Goal: Transaction & Acquisition: Book appointment/travel/reservation

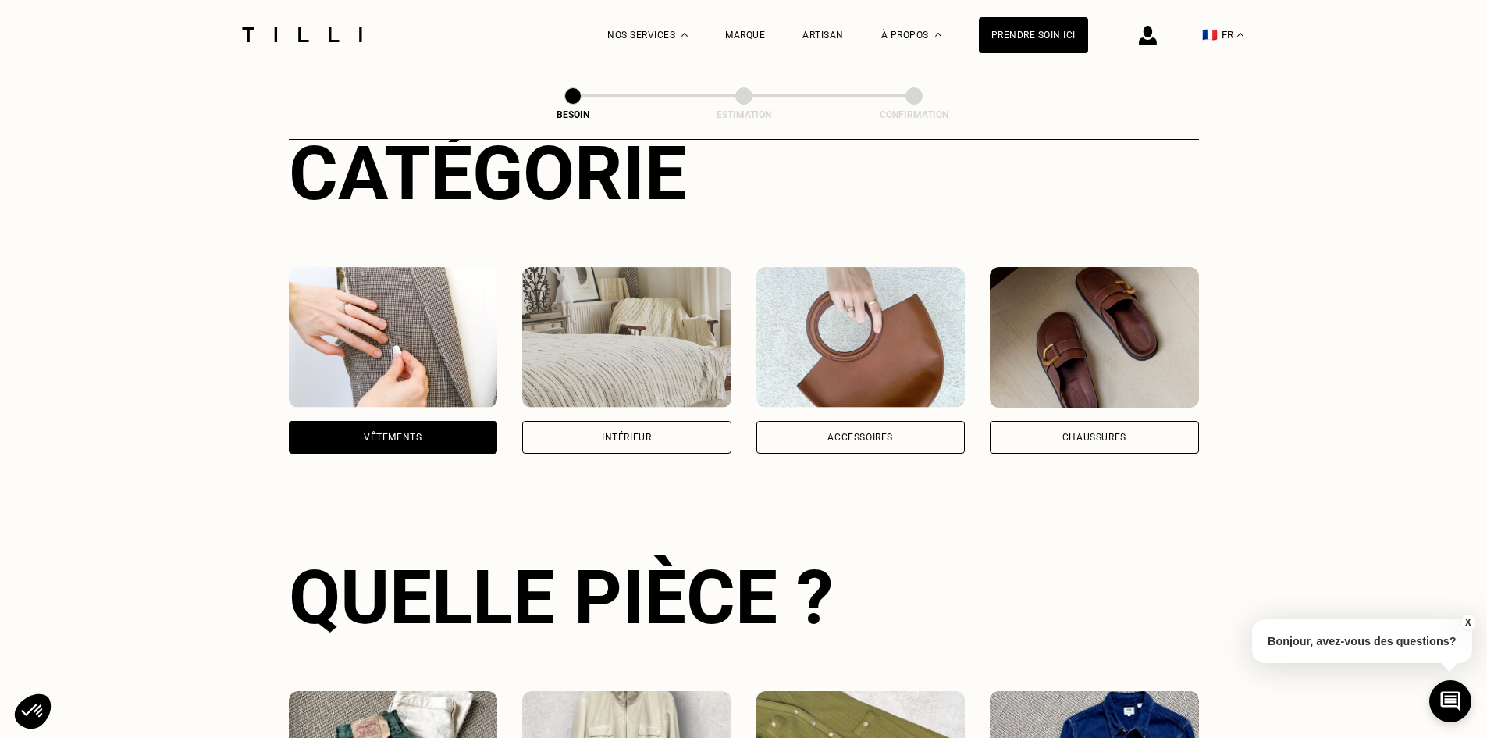
scroll to position [194, 0]
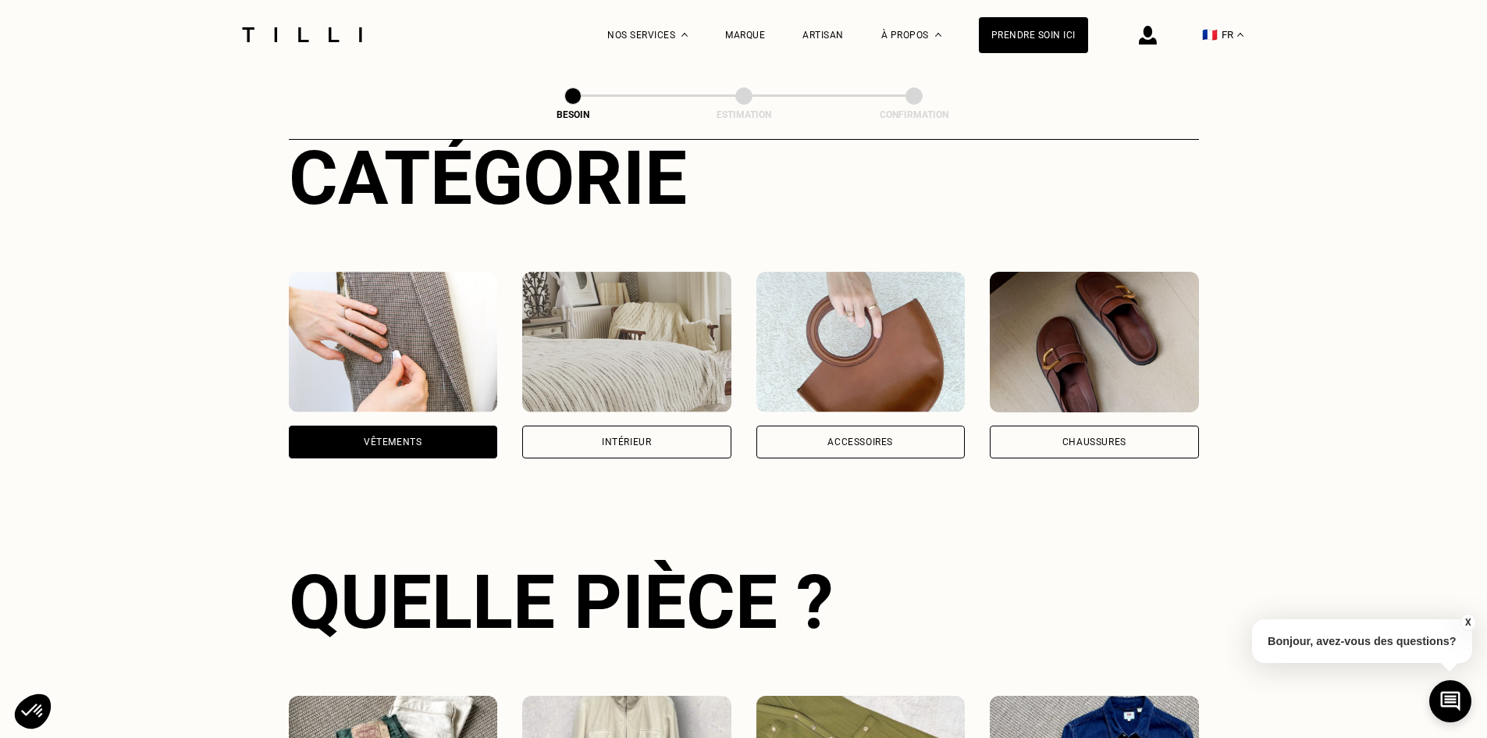
click at [629, 437] on div "Intérieur" at bounding box center [626, 441] width 49 height 9
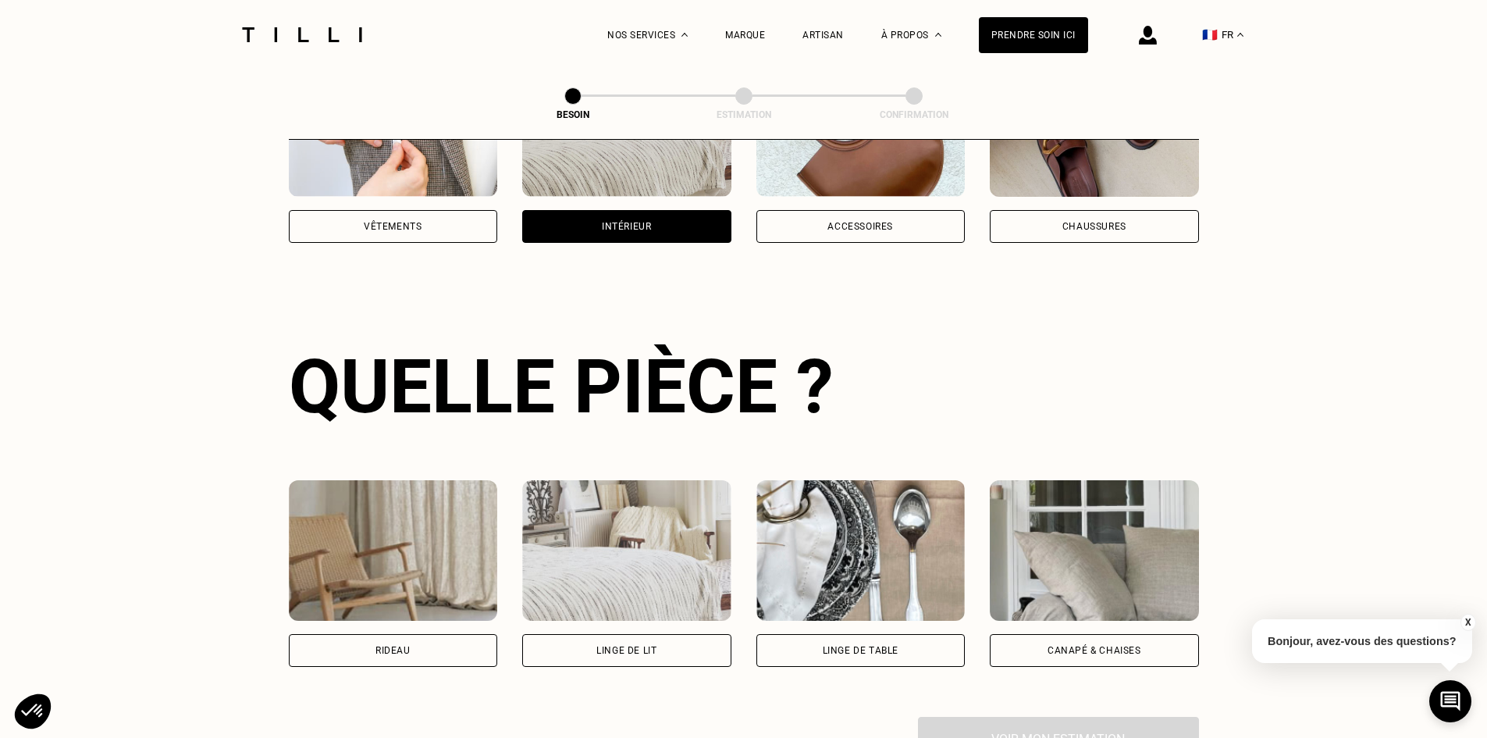
scroll to position [511, 0]
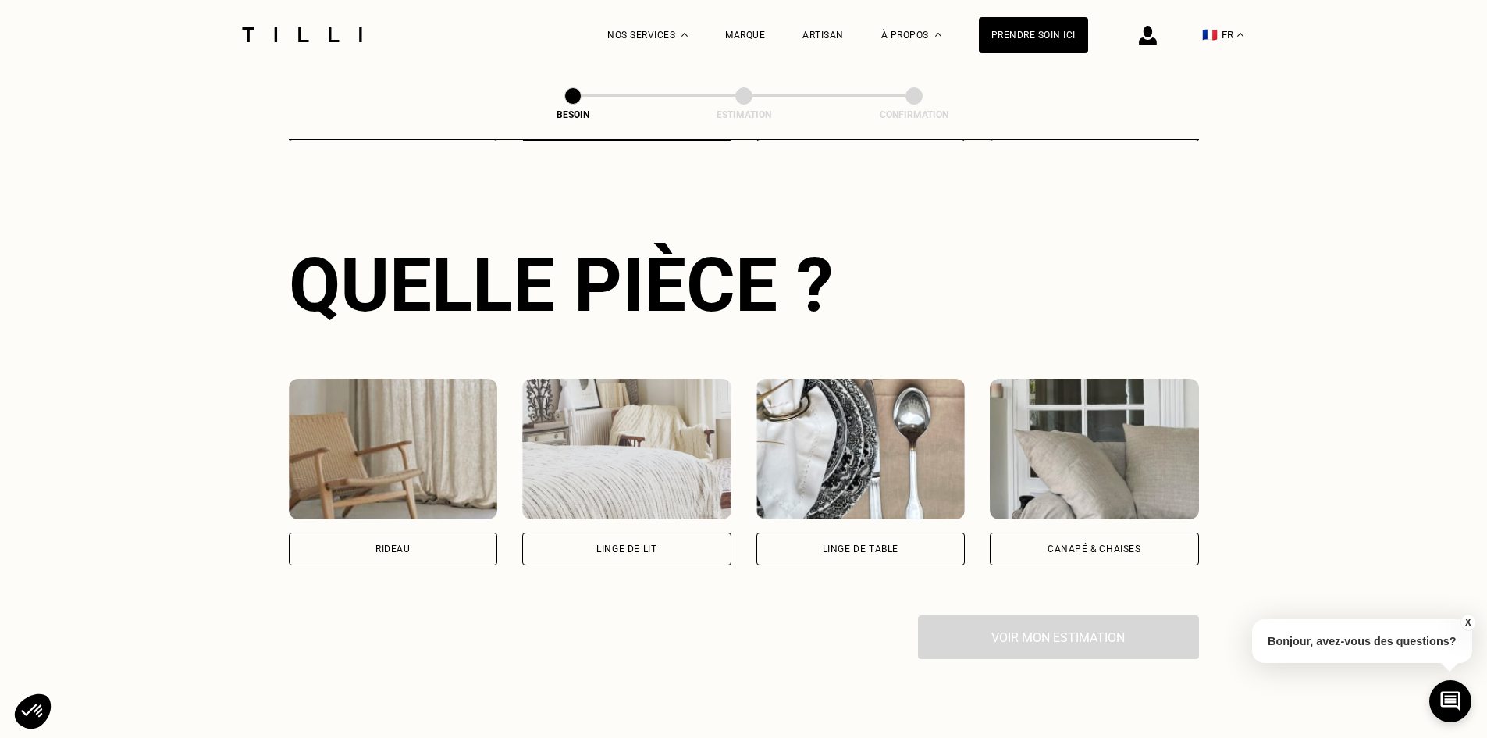
click at [379, 544] on div "Rideau" at bounding box center [393, 548] width 35 height 9
select select "FR"
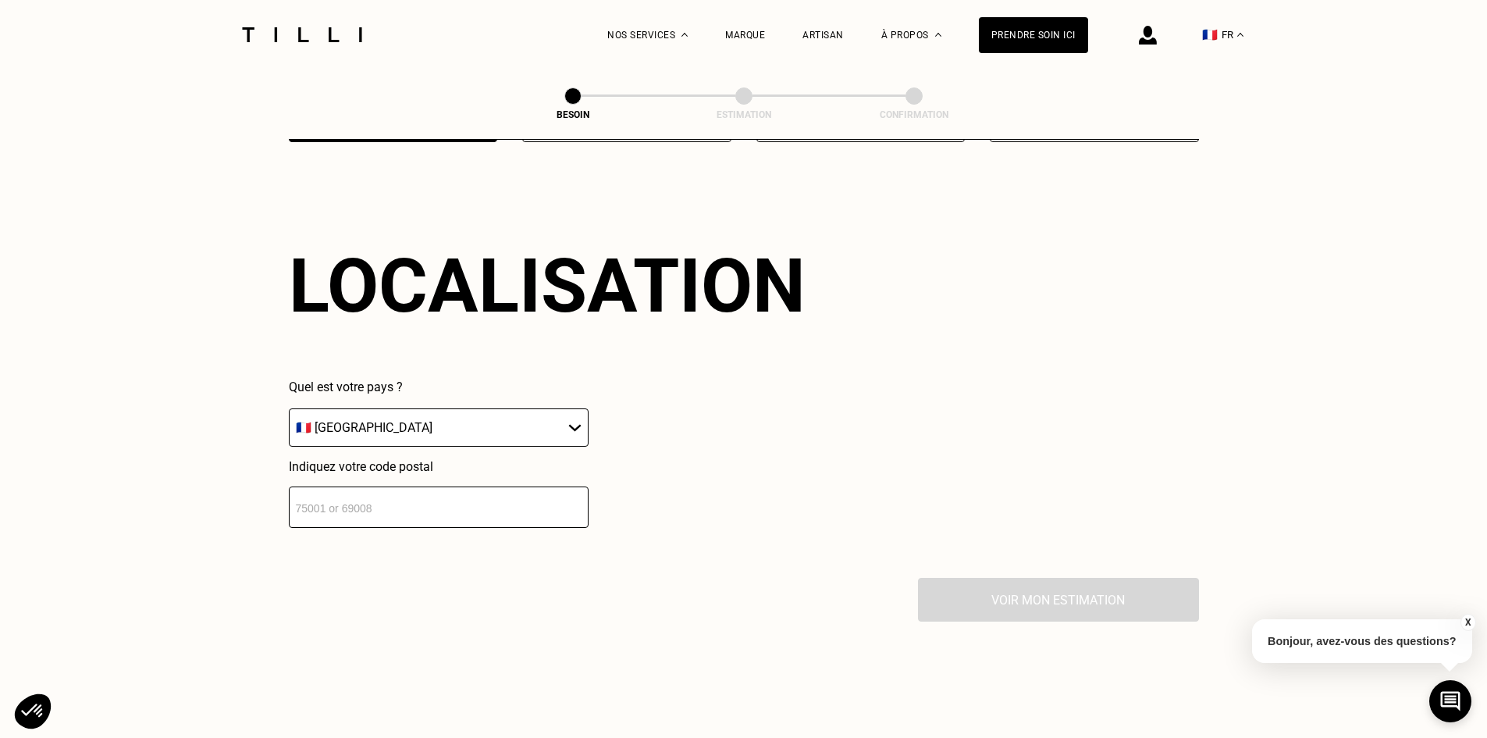
scroll to position [937, 0]
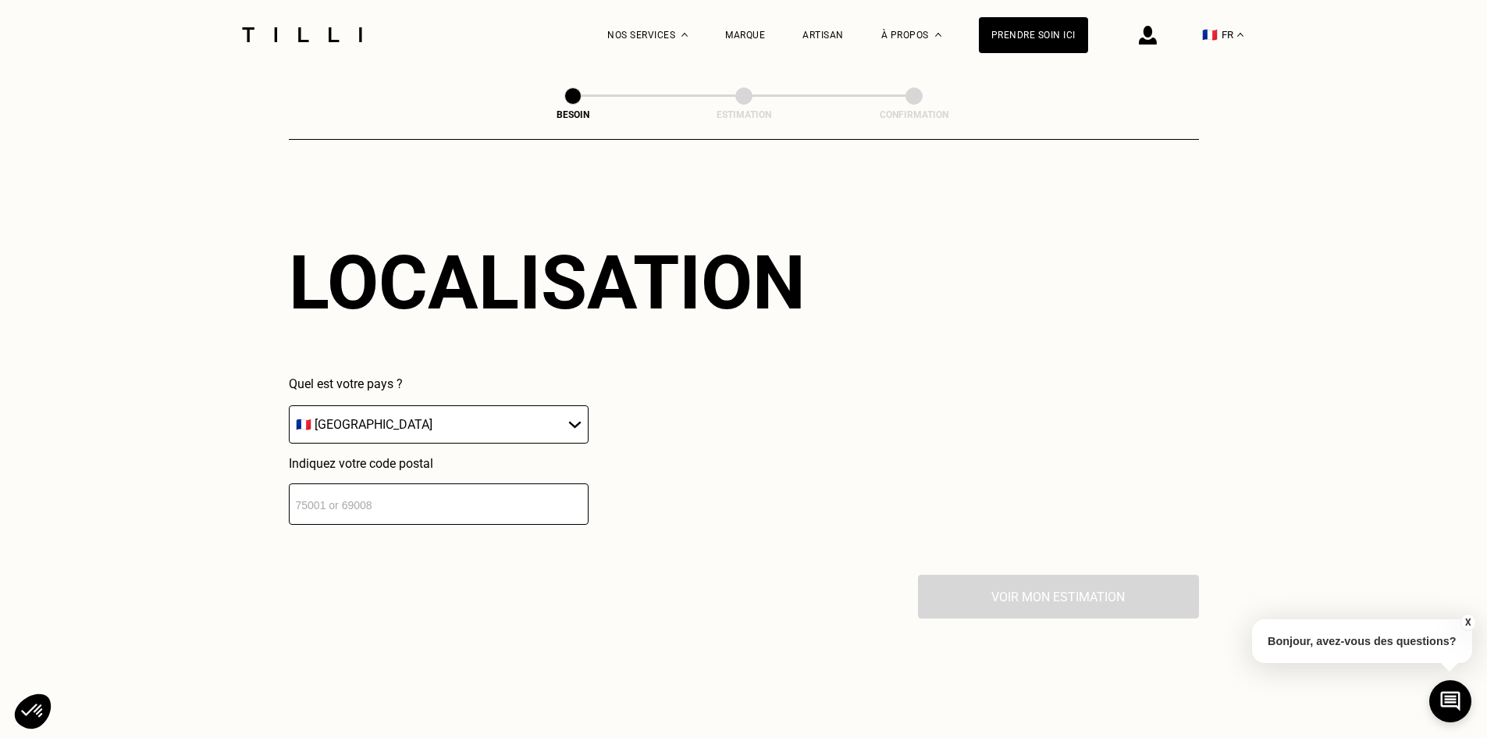
click at [433, 503] on input "number" at bounding box center [439, 503] width 300 height 41
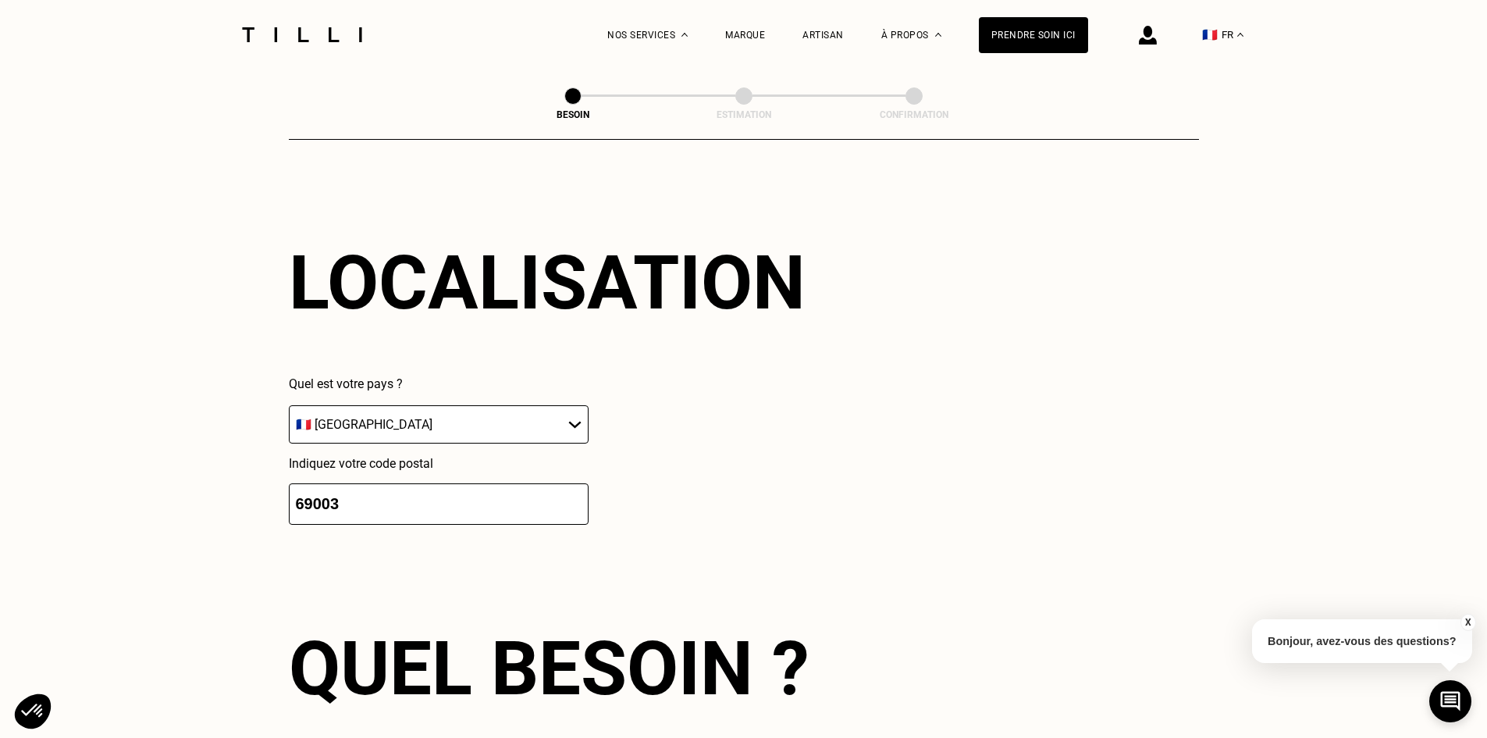
click at [322, 499] on input "69003" at bounding box center [439, 503] width 300 height 41
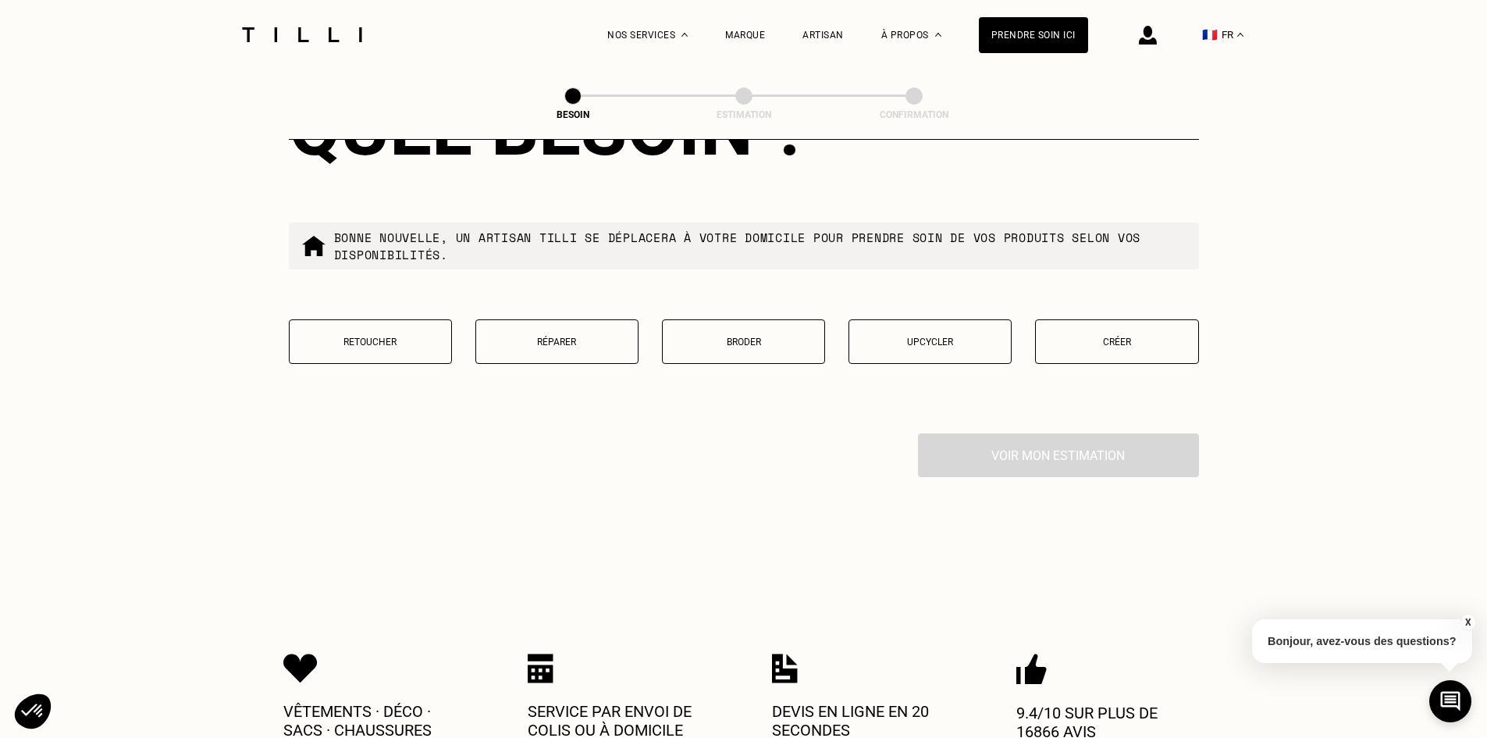
scroll to position [1557, 0]
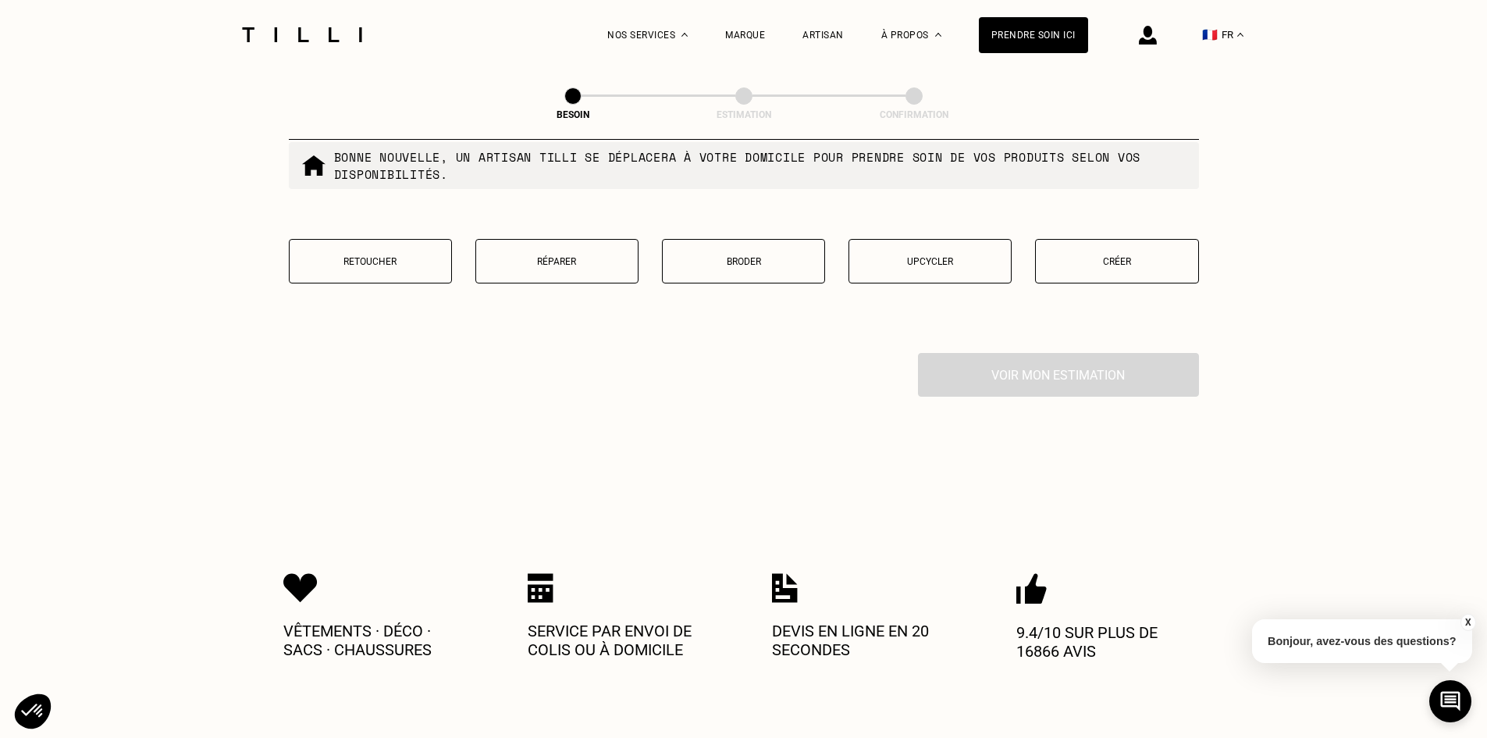
type input "69003"
click at [363, 244] on button "Retoucher" at bounding box center [370, 261] width 163 height 45
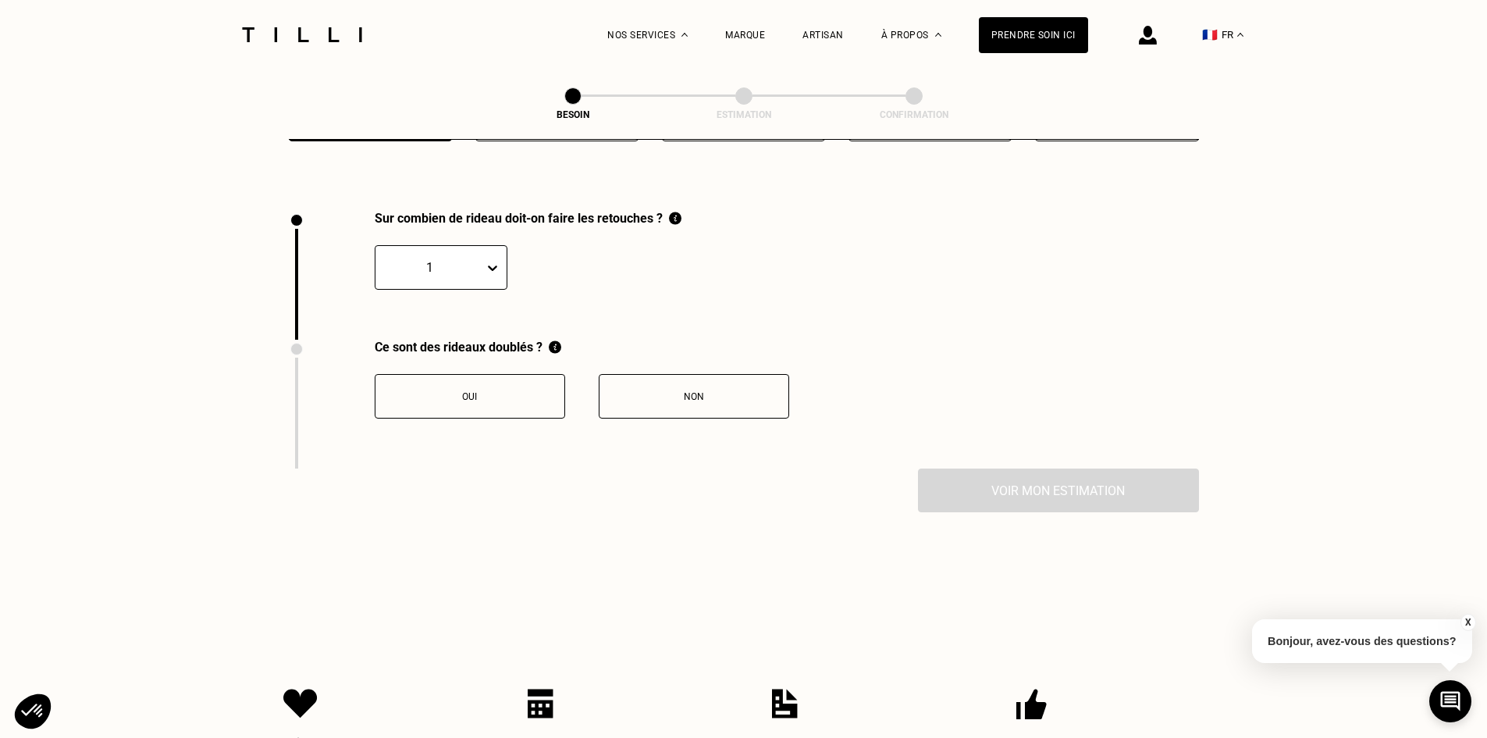
scroll to position [1726, 0]
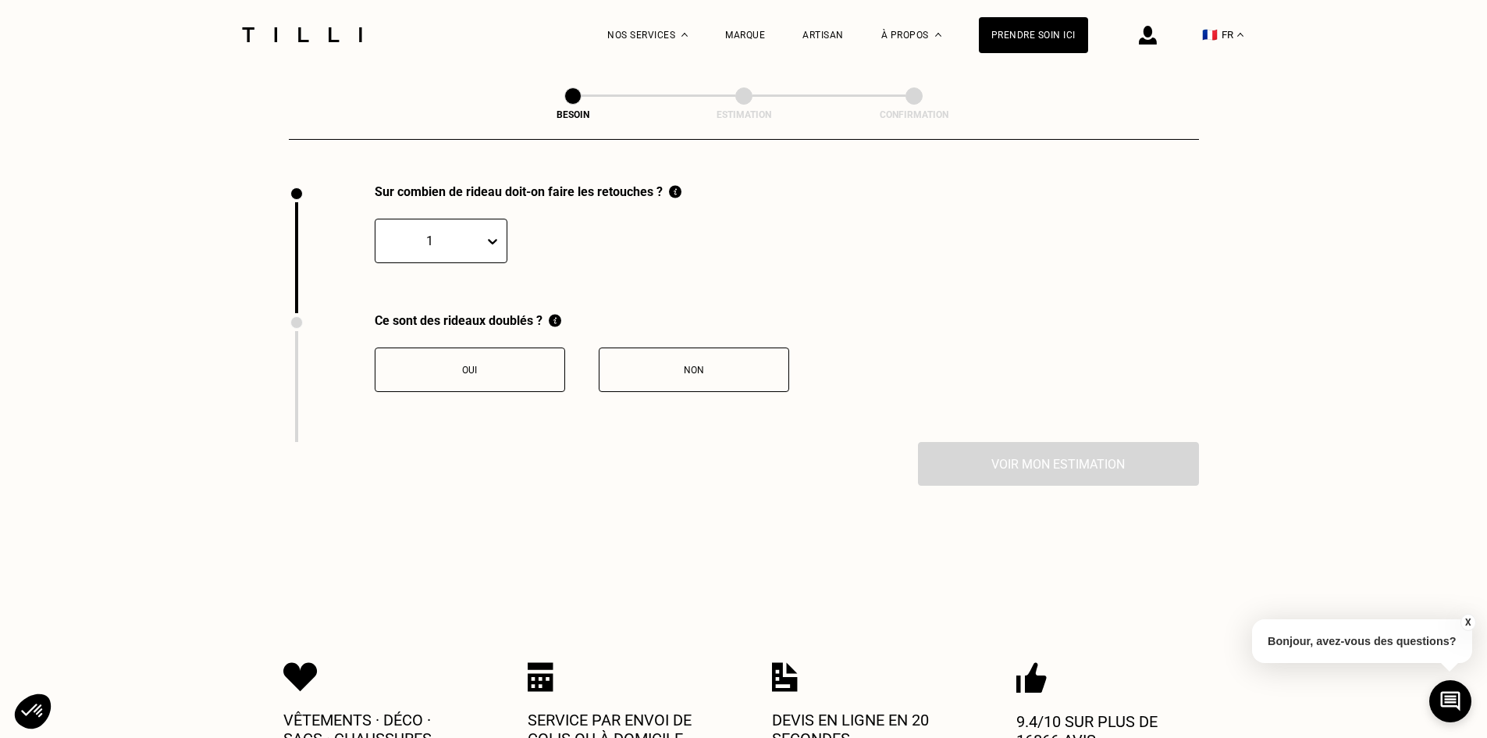
click at [482, 365] on div "Oui" at bounding box center [469, 370] width 173 height 11
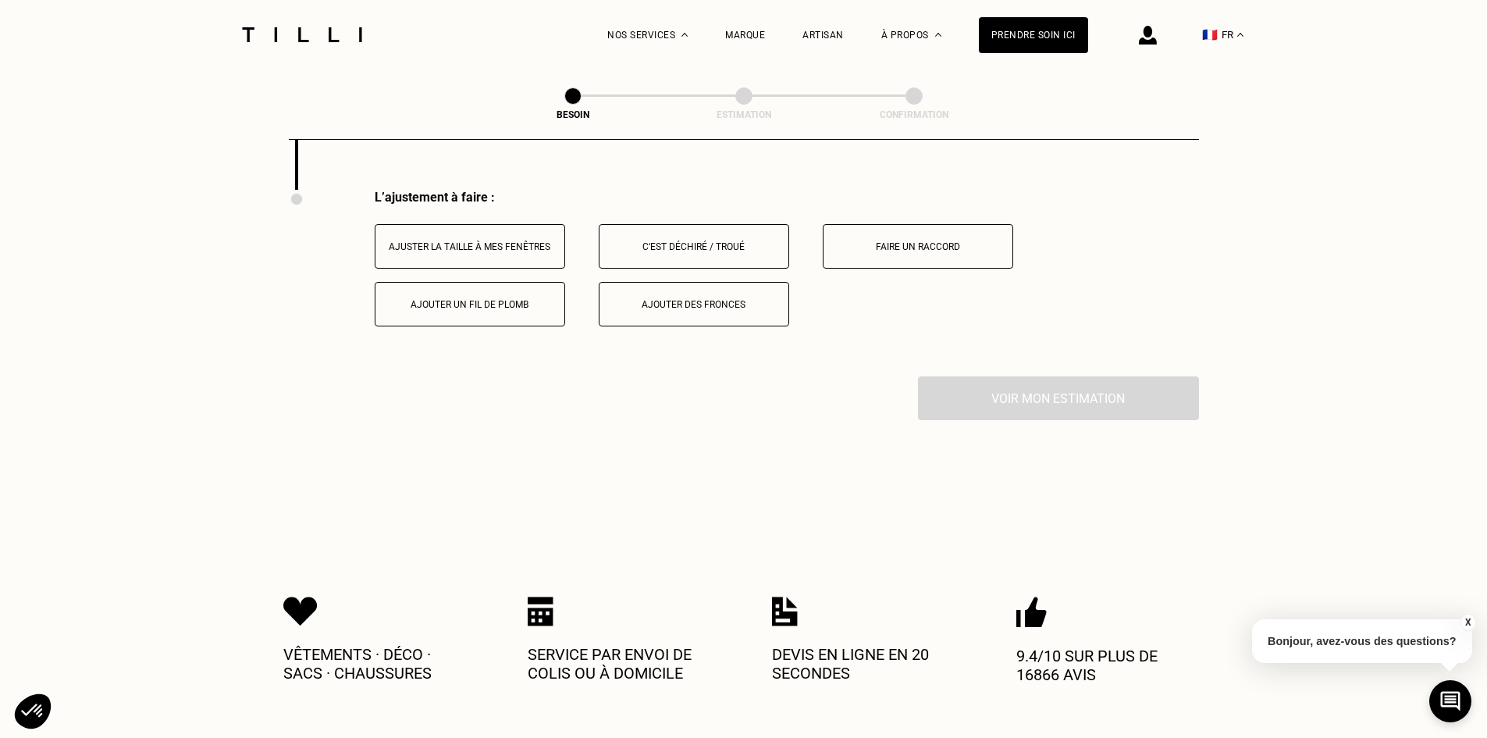
scroll to position [1983, 0]
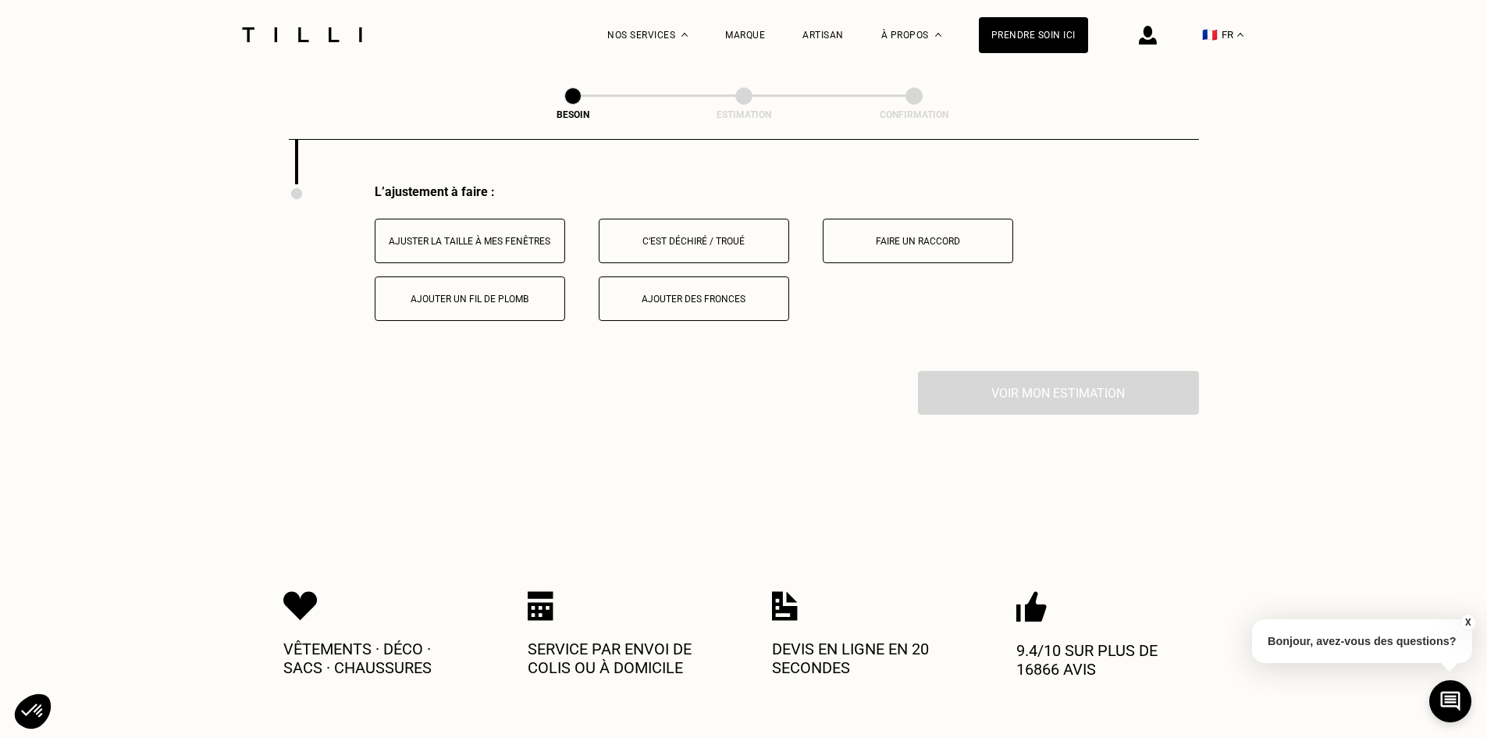
click at [459, 236] on div "Ajuster la taille à mes fenêtres" at bounding box center [469, 241] width 173 height 11
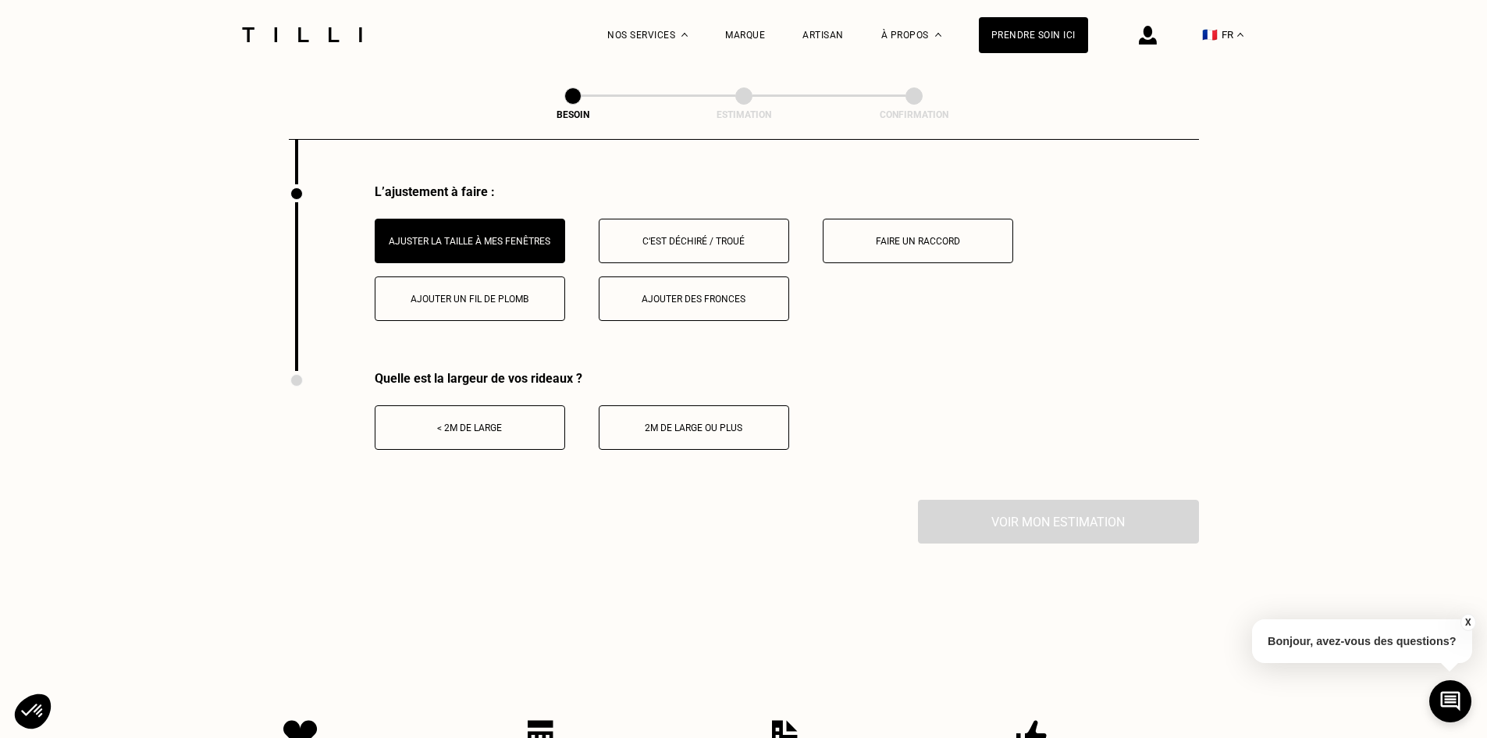
click at [450, 422] on div "< 2m de large" at bounding box center [469, 427] width 173 height 11
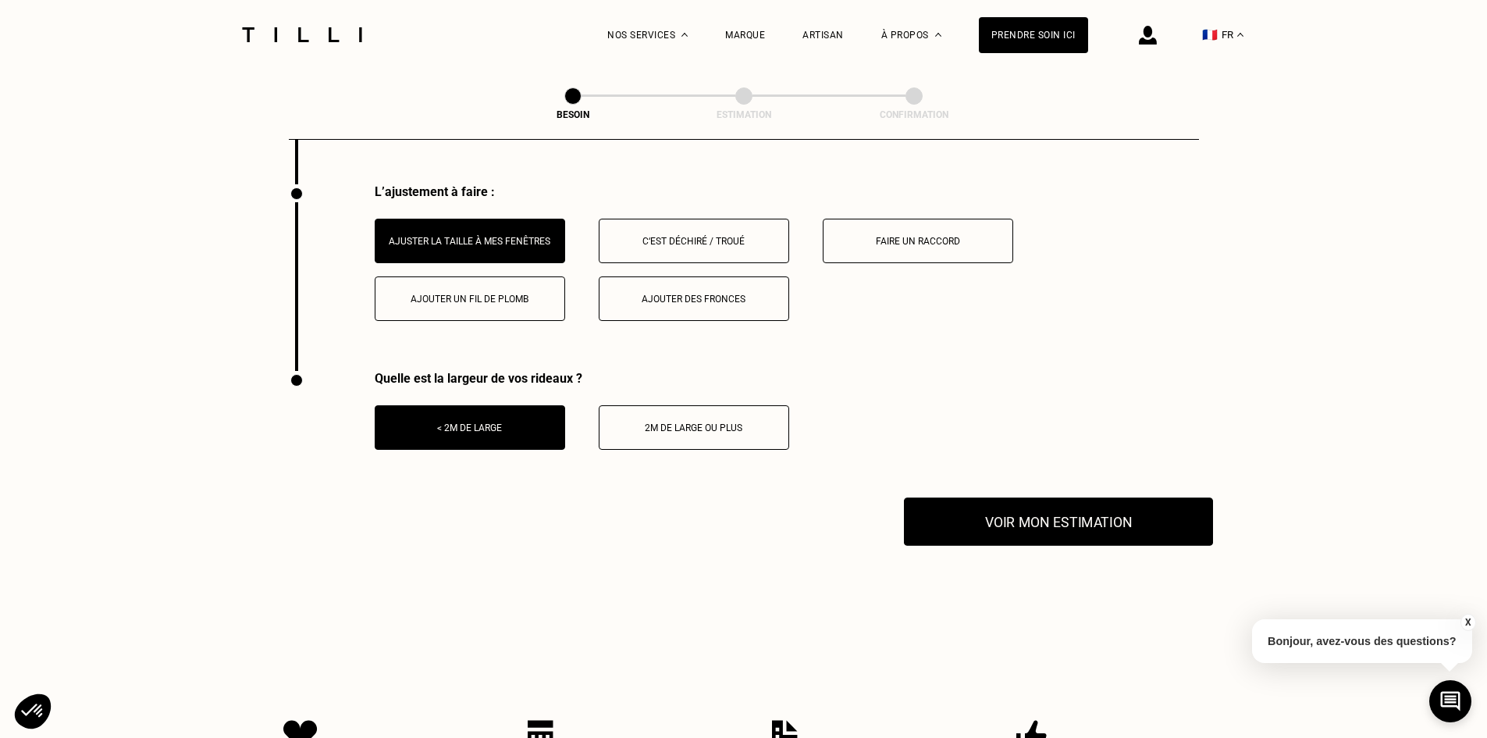
click at [1025, 508] on button "Voir mon estimation" at bounding box center [1058, 521] width 309 height 48
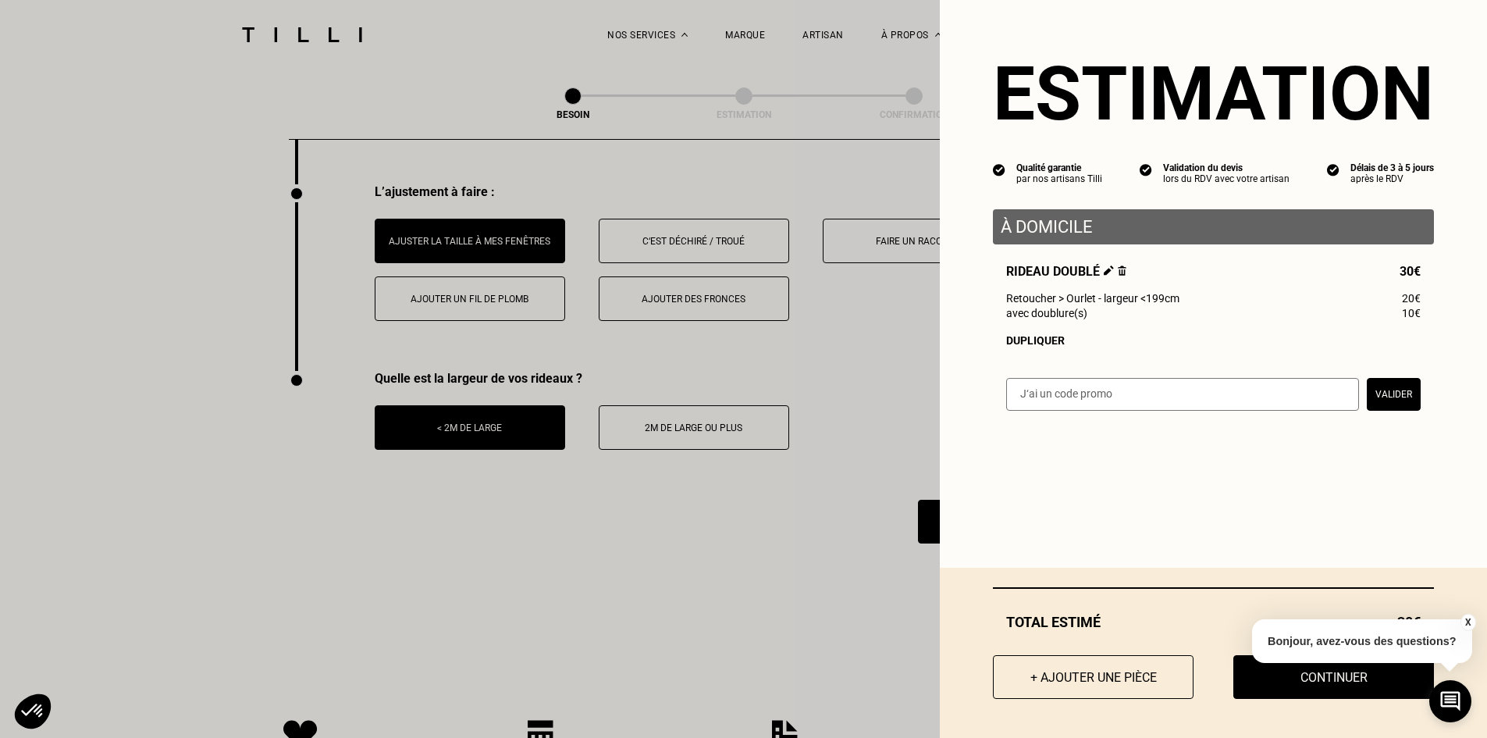
click at [1219, 400] on input "text" at bounding box center [1182, 394] width 353 height 33
type input "[GEOGRAPHIC_DATA]"
drag, startPoint x: 1373, startPoint y: 394, endPoint x: 1402, endPoint y: 492, distance: 102.3
click at [1373, 394] on button "Valider" at bounding box center [1394, 394] width 54 height 33
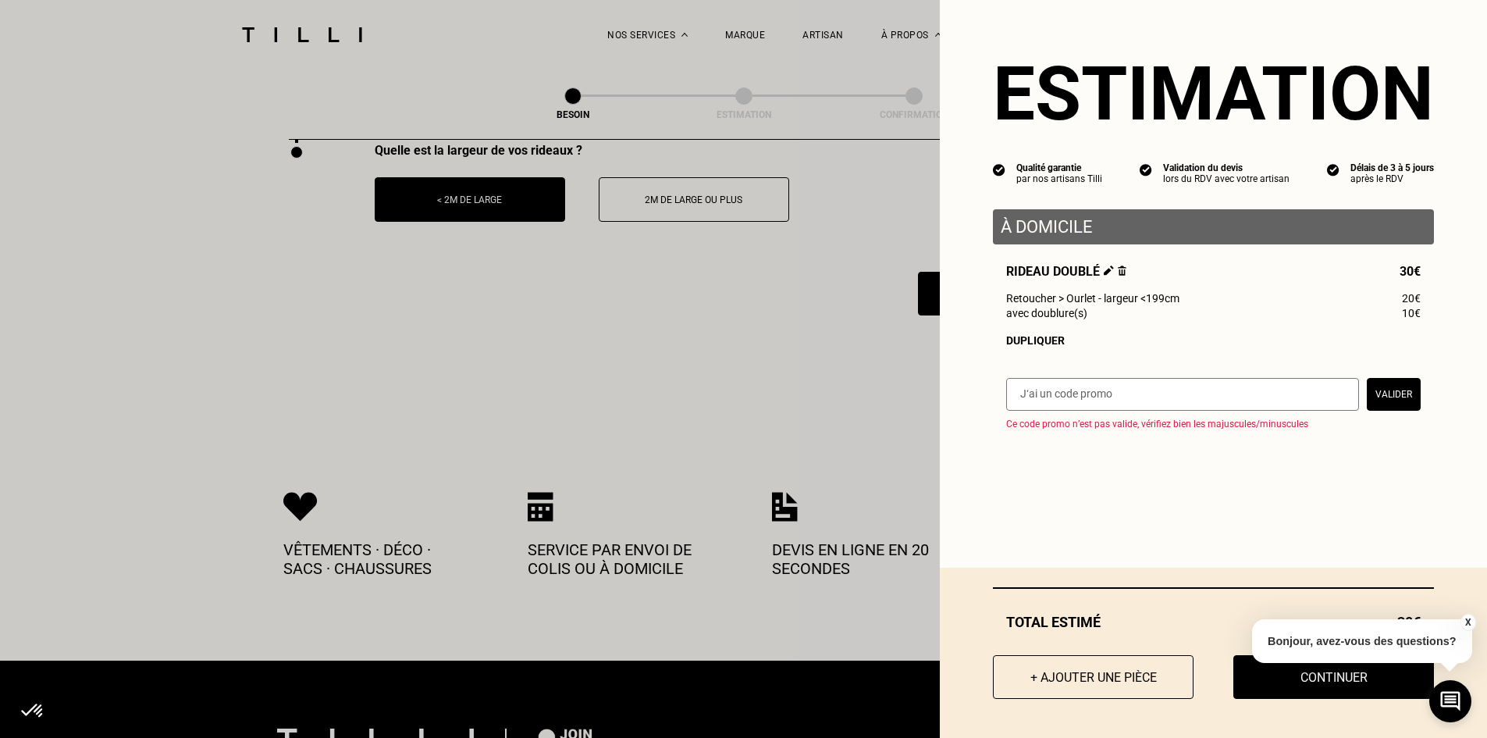
scroll to position [2217, 0]
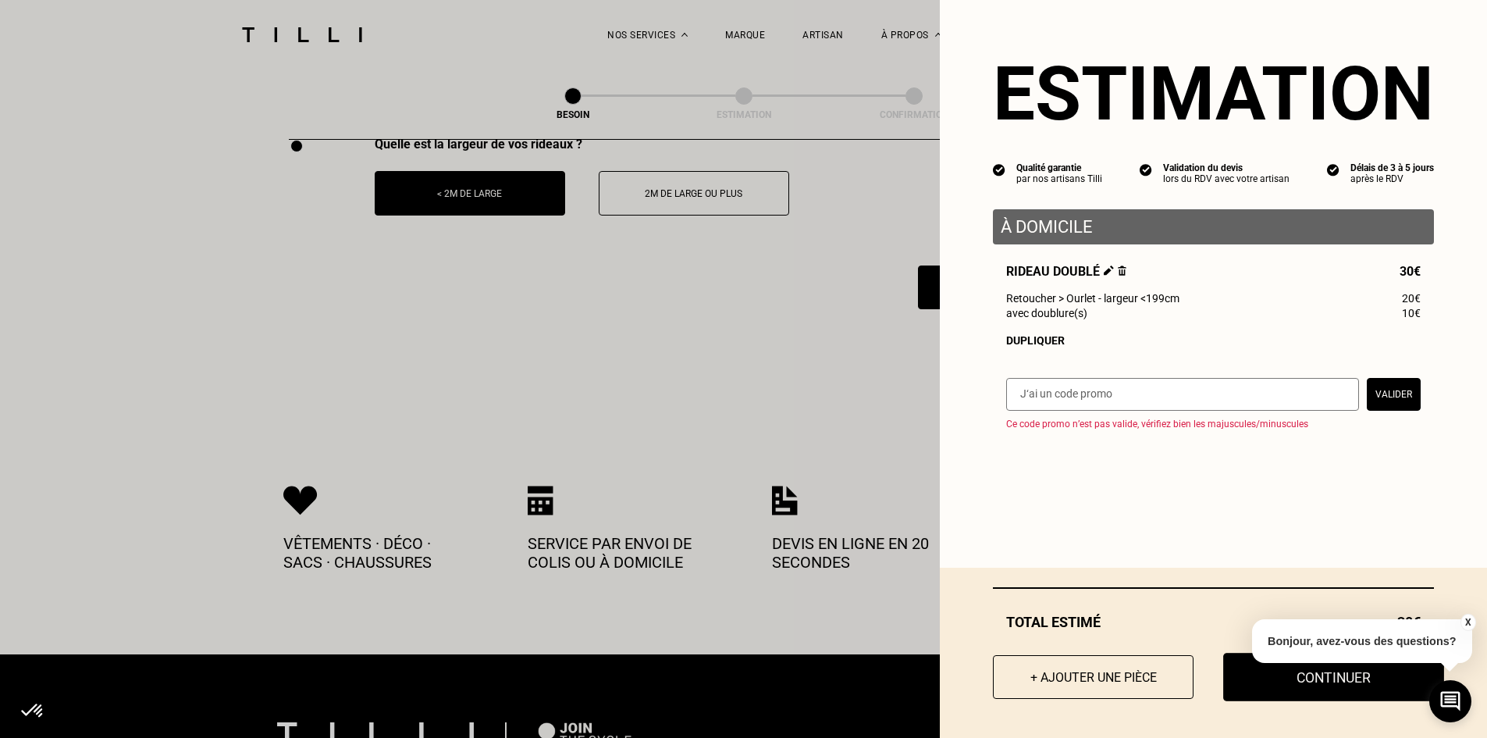
click at [1270, 677] on button "Continuer" at bounding box center [1333, 677] width 221 height 48
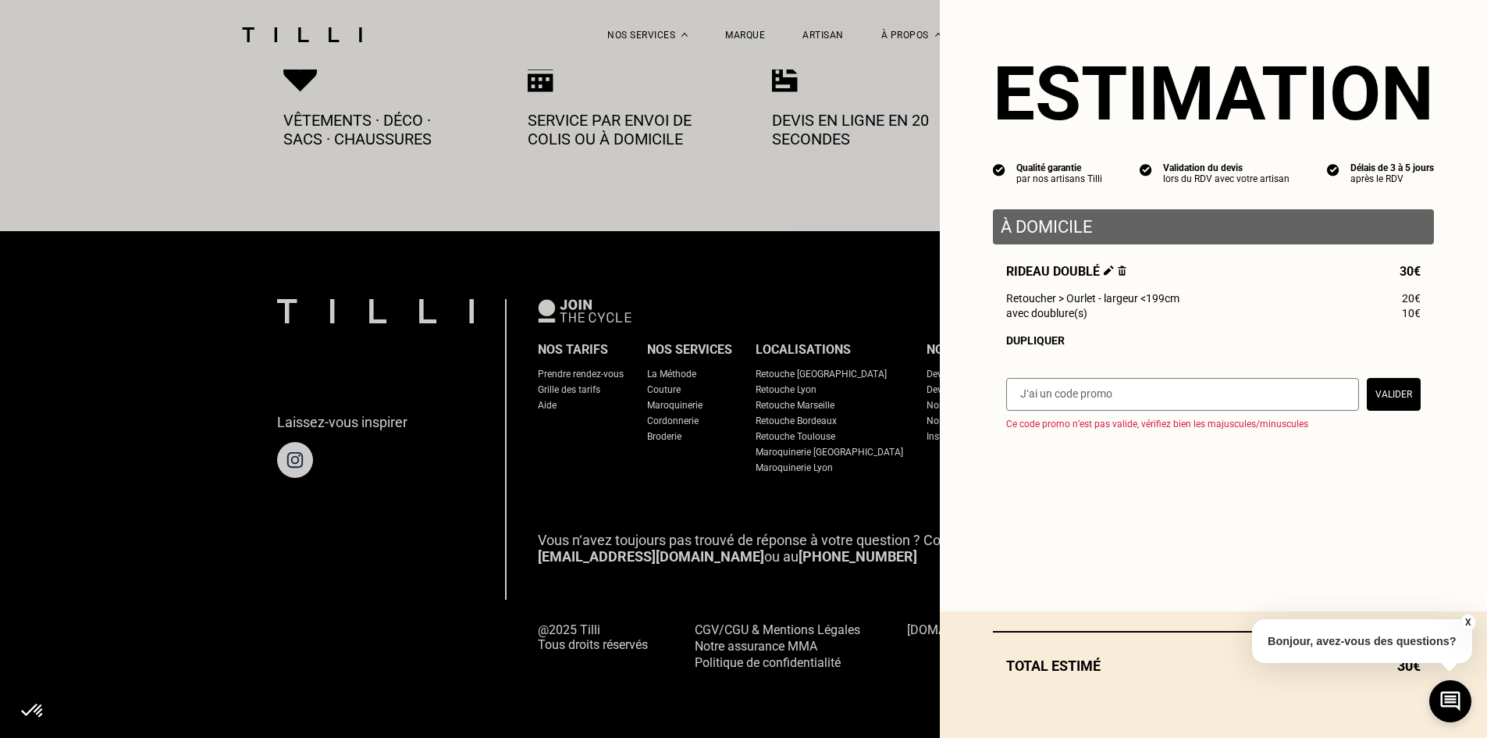
scroll to position [844, 0]
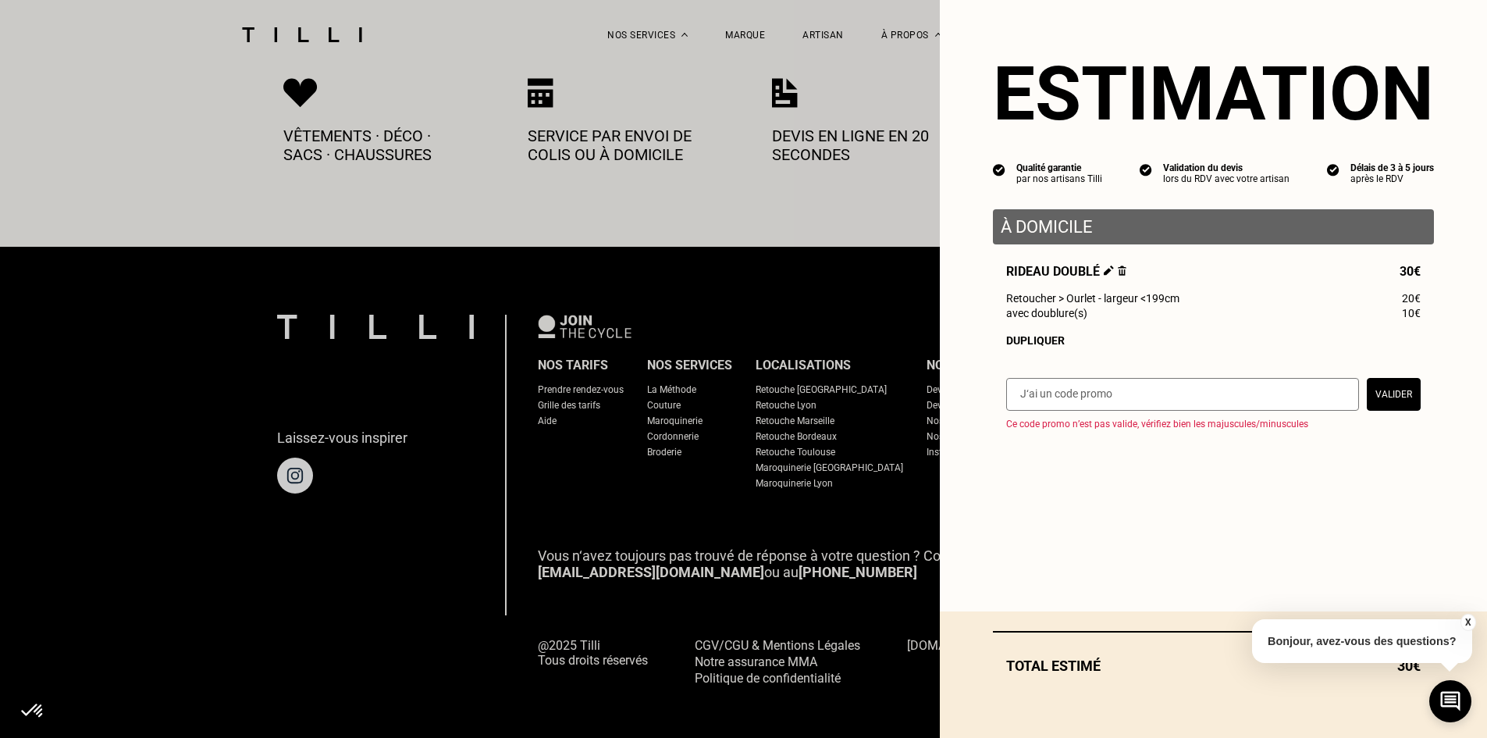
select select "FR"
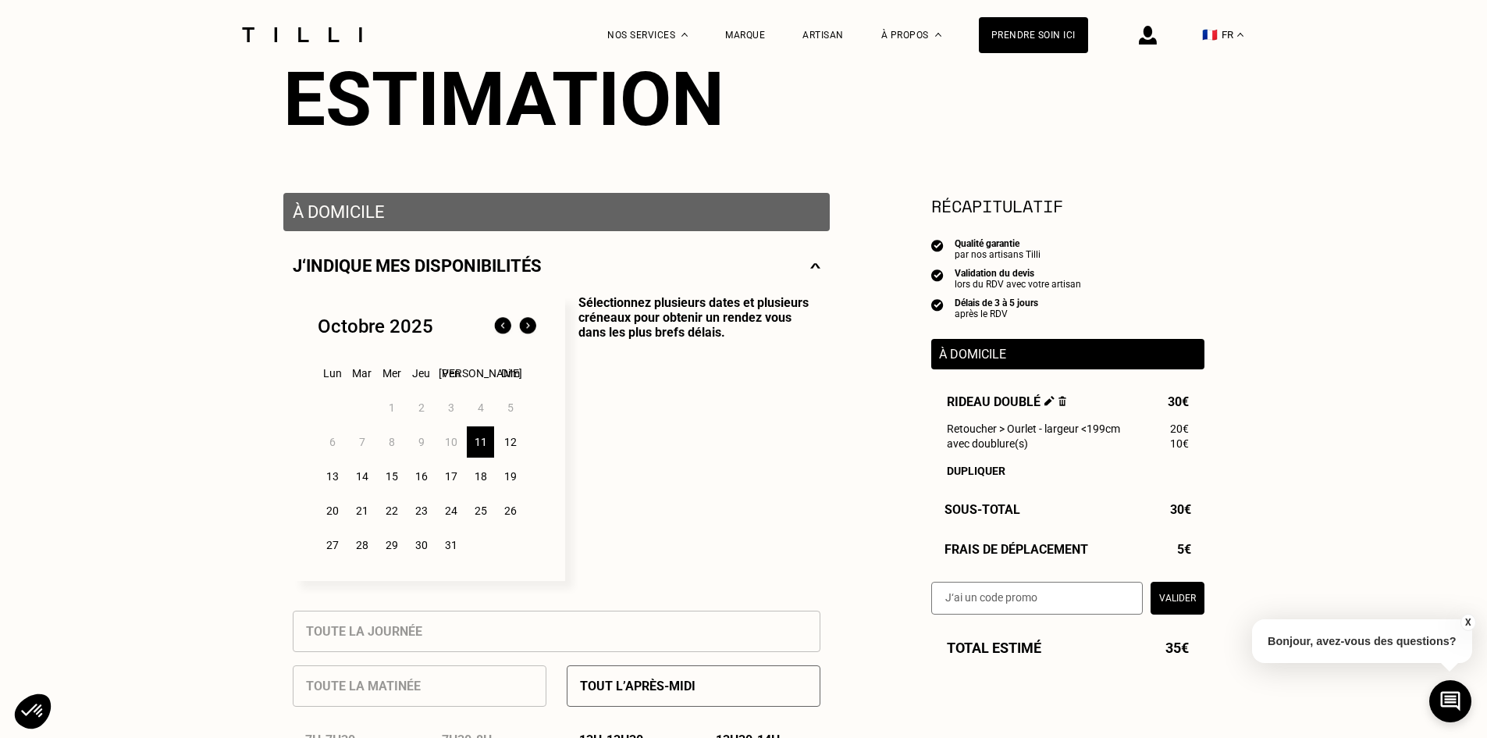
scroll to position [189, 0]
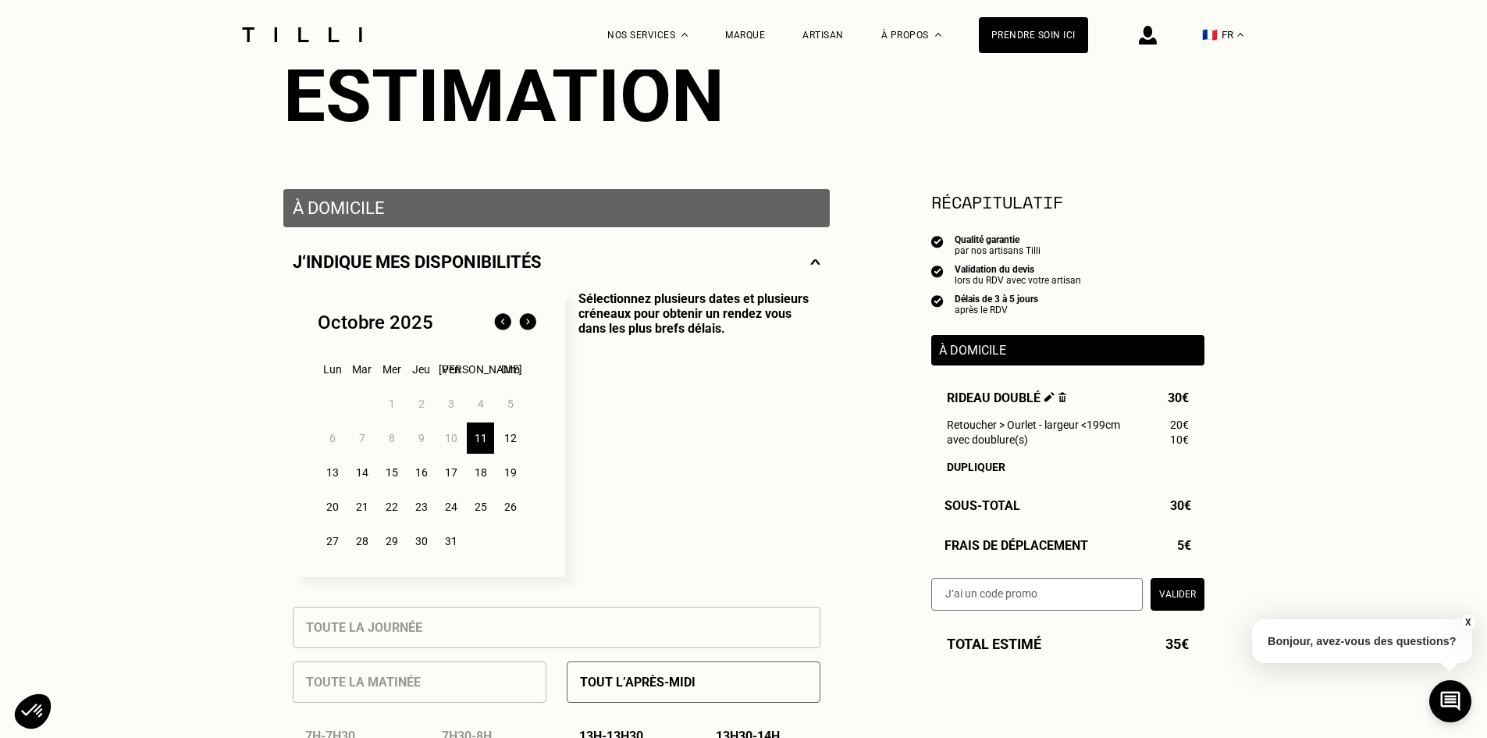
click at [333, 479] on div "13" at bounding box center [332, 472] width 27 height 31
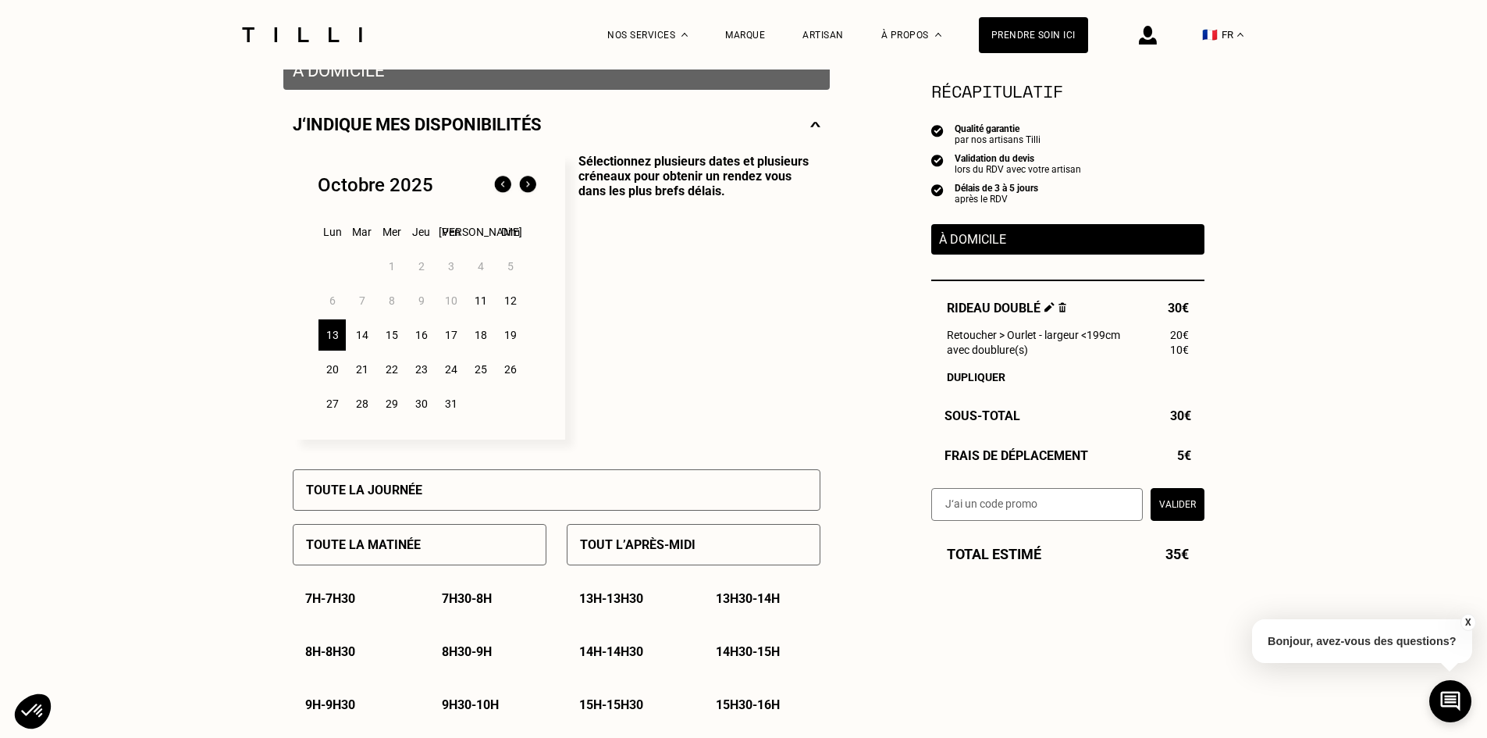
scroll to position [423, 0]
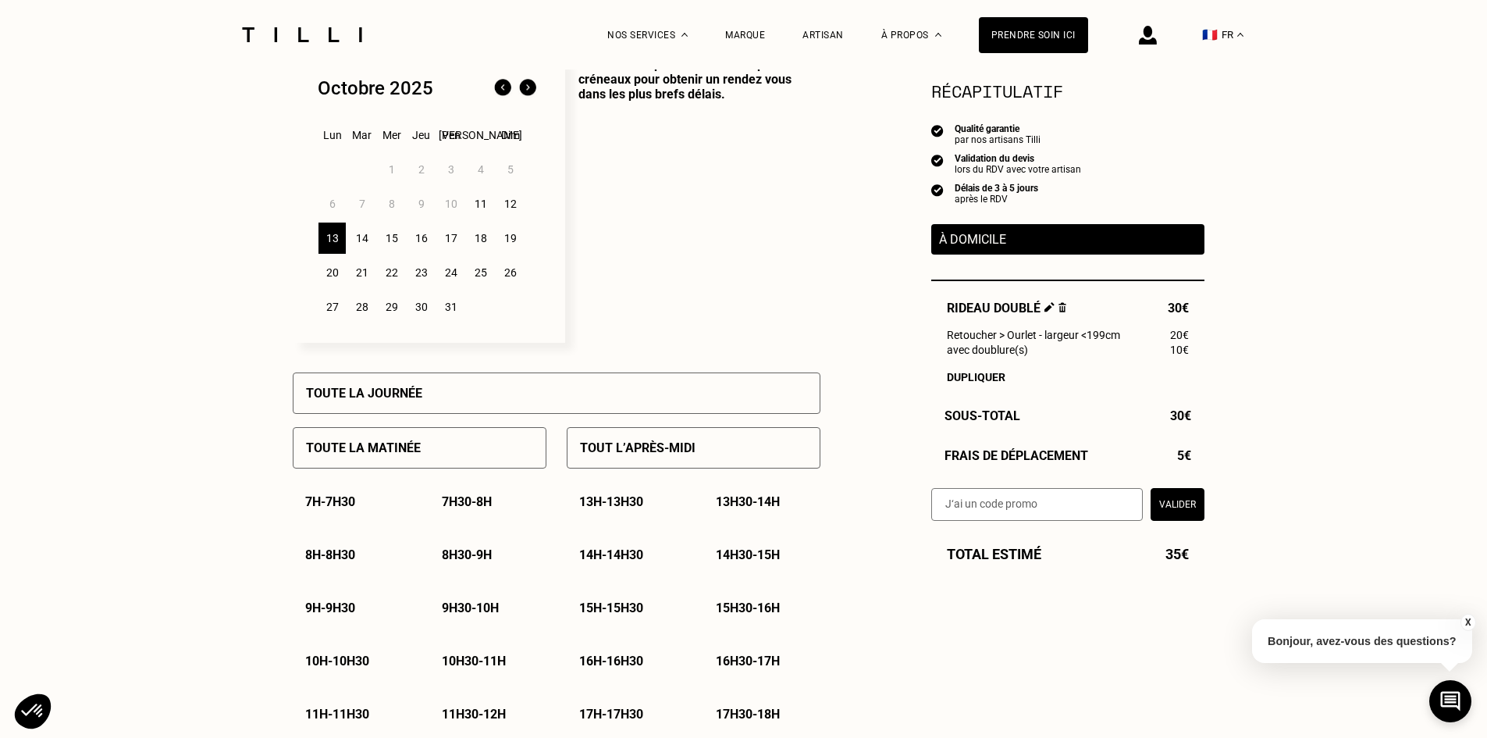
click at [431, 451] on div "Toute la matinée" at bounding box center [420, 447] width 254 height 41
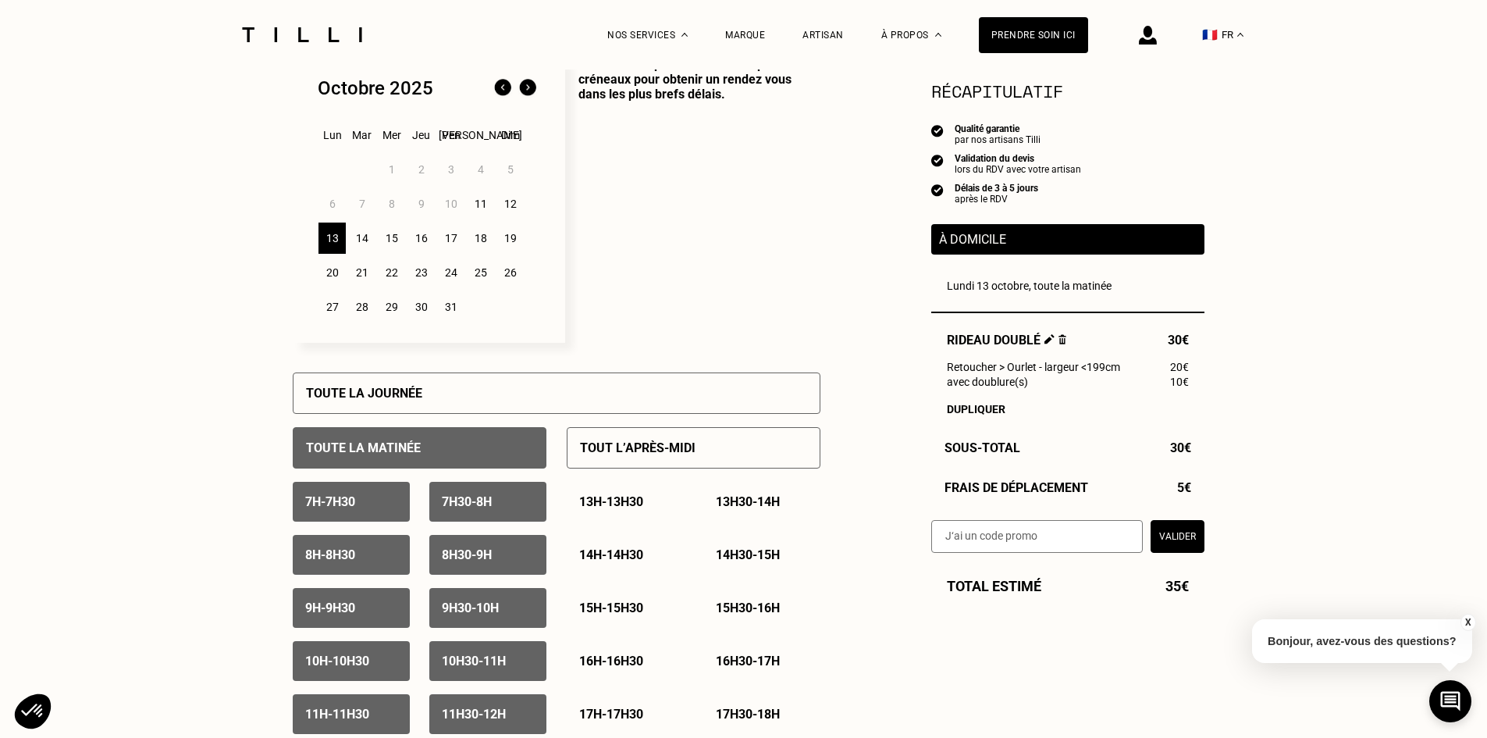
click at [349, 509] on p "7h - 7h30" at bounding box center [330, 501] width 50 height 15
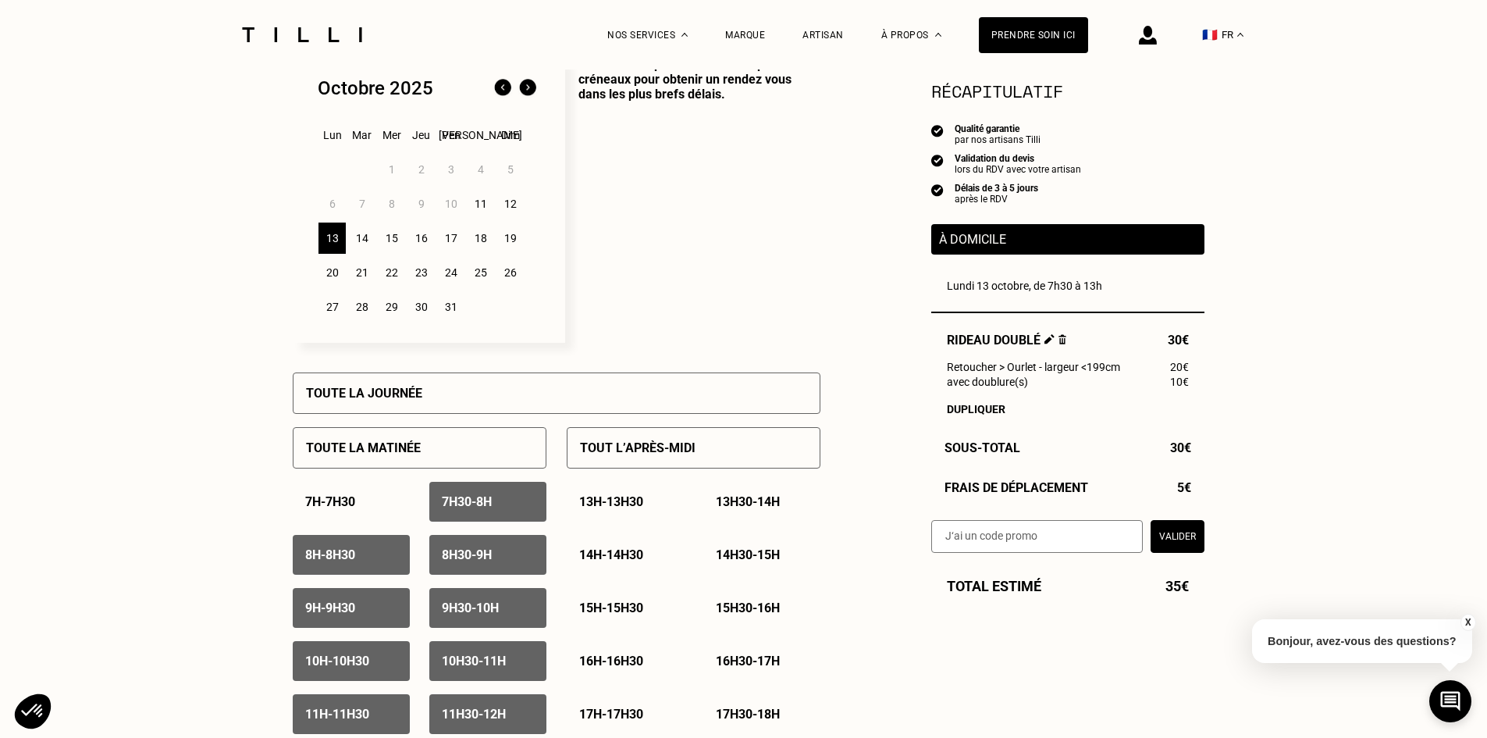
click at [473, 508] on p "7h30 - 8h" at bounding box center [467, 501] width 50 height 15
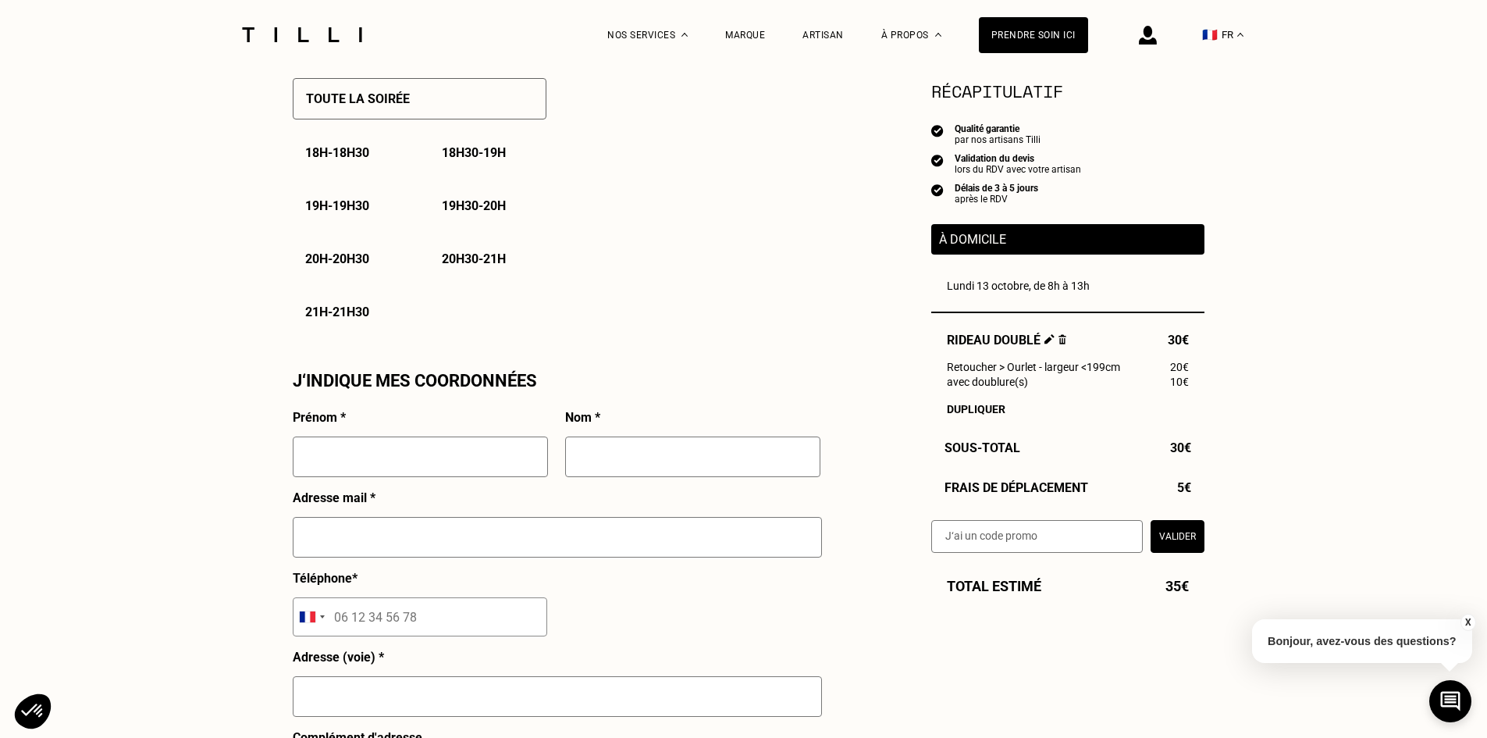
scroll to position [1279, 0]
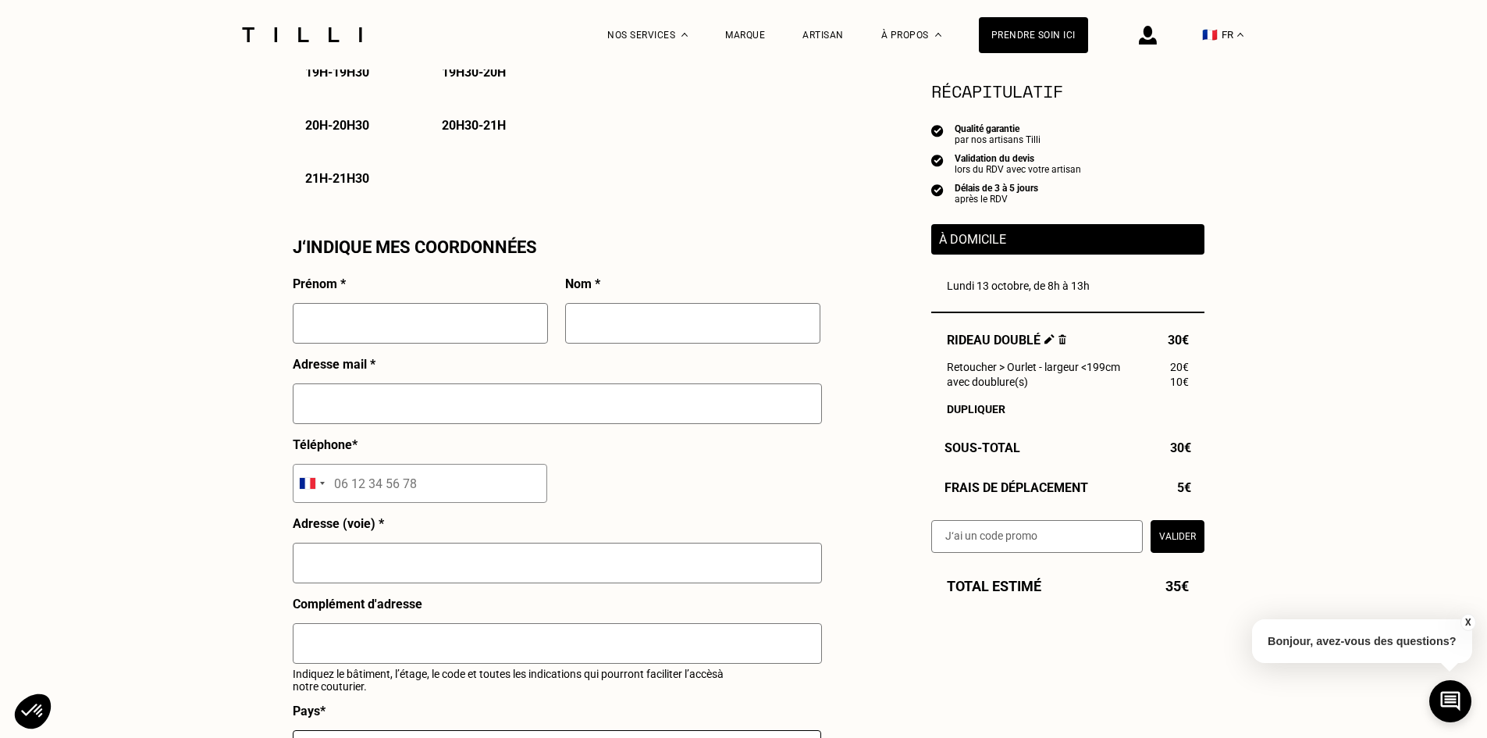
click at [350, 338] on input "text" at bounding box center [420, 323] width 255 height 41
type input "Yvan"
type input "[PERSON_NAME]"
type input "[EMAIL_ADDRESS][PERSON_NAME][DOMAIN_NAME]"
type input "06 69 03 72 14"
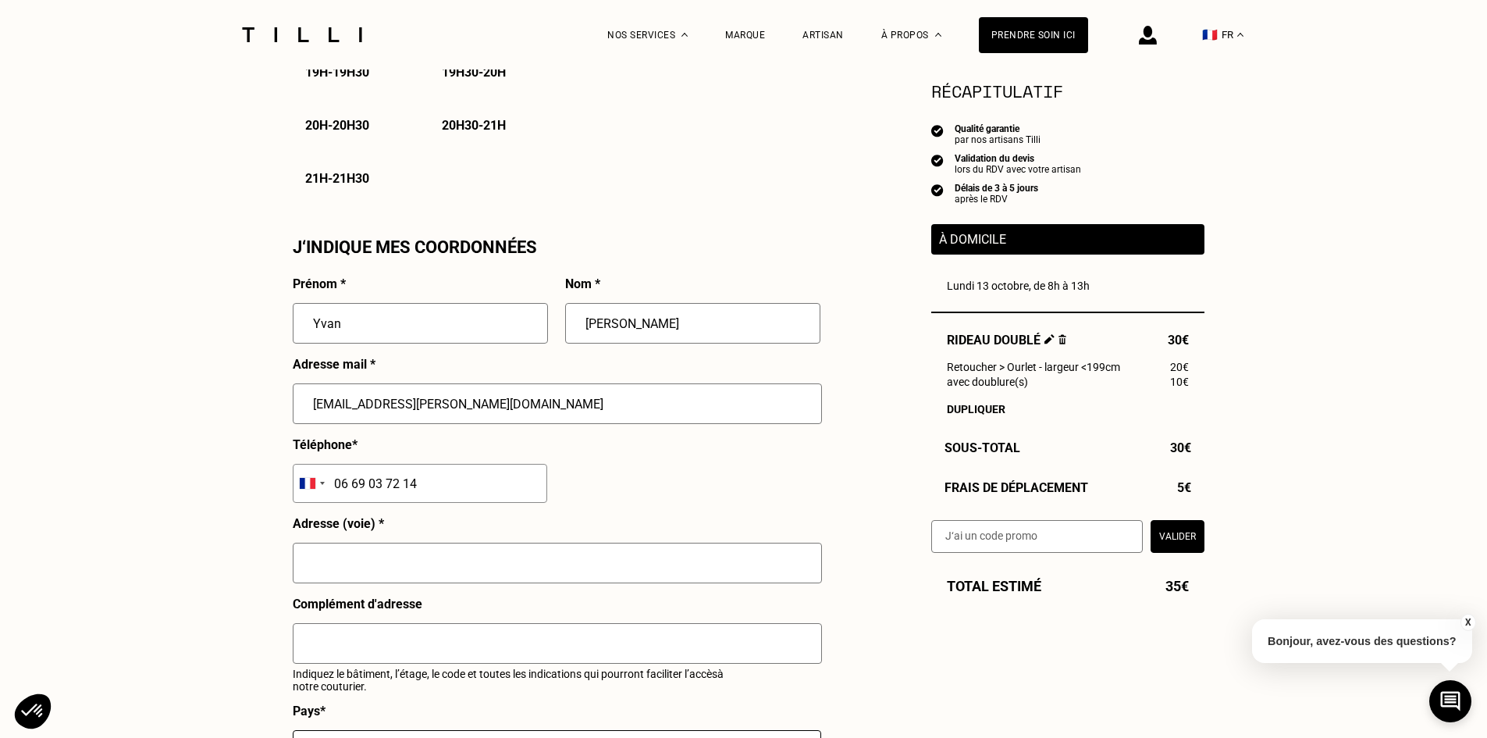
type input "[STREET_ADDRESS] RECAMIER"
type input "LYON 06"
drag, startPoint x: 543, startPoint y: 577, endPoint x: 227, endPoint y: 572, distance: 315.5
click at [227, 572] on div "Besoin Estimation Confirmation Estimation Récapitulatif Qualité garantie par no…" at bounding box center [743, 68] width 1487 height 2554
type input "[STREET_ADDRESS]"
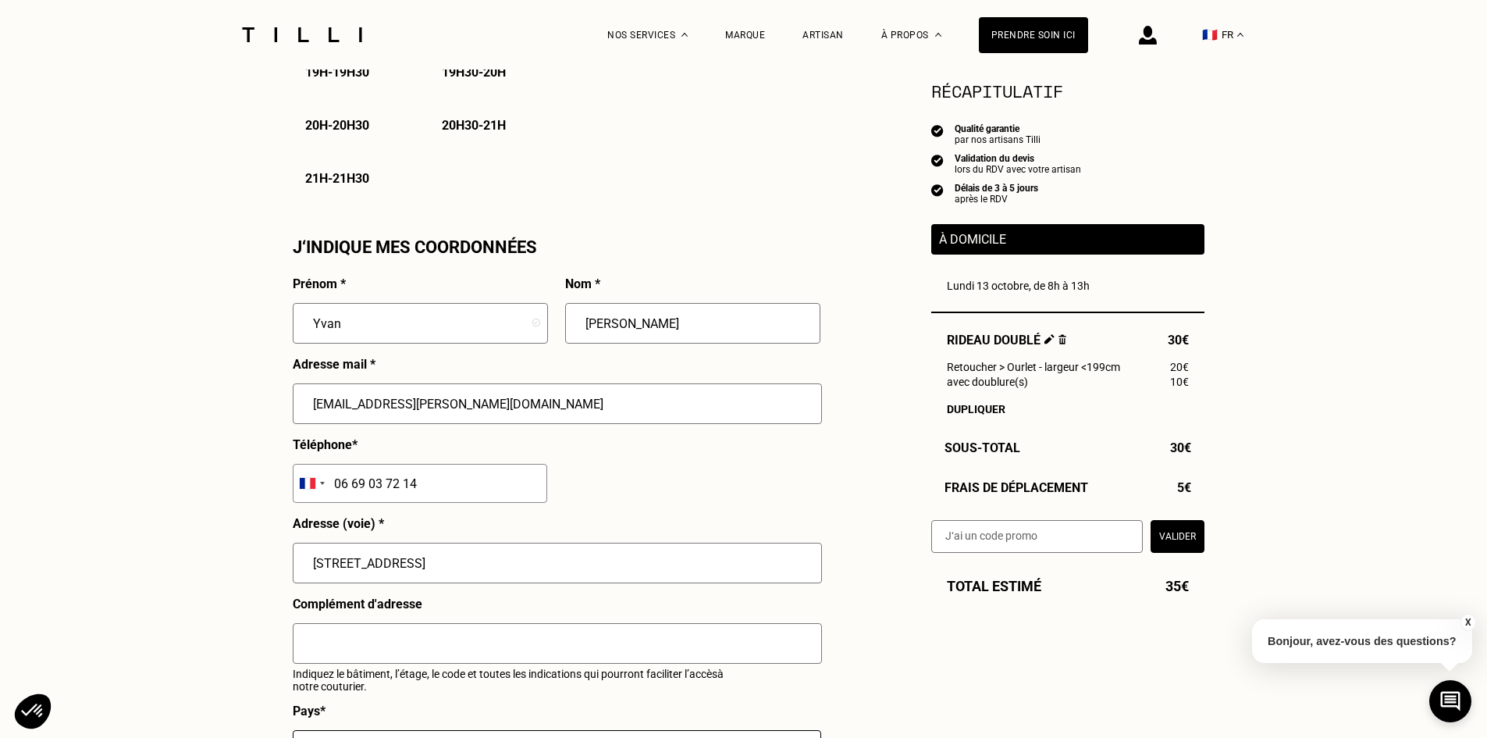
click at [202, 635] on div "Besoin Estimation Confirmation Estimation Récapitulatif Qualité garantie par no…" at bounding box center [743, 68] width 1487 height 2554
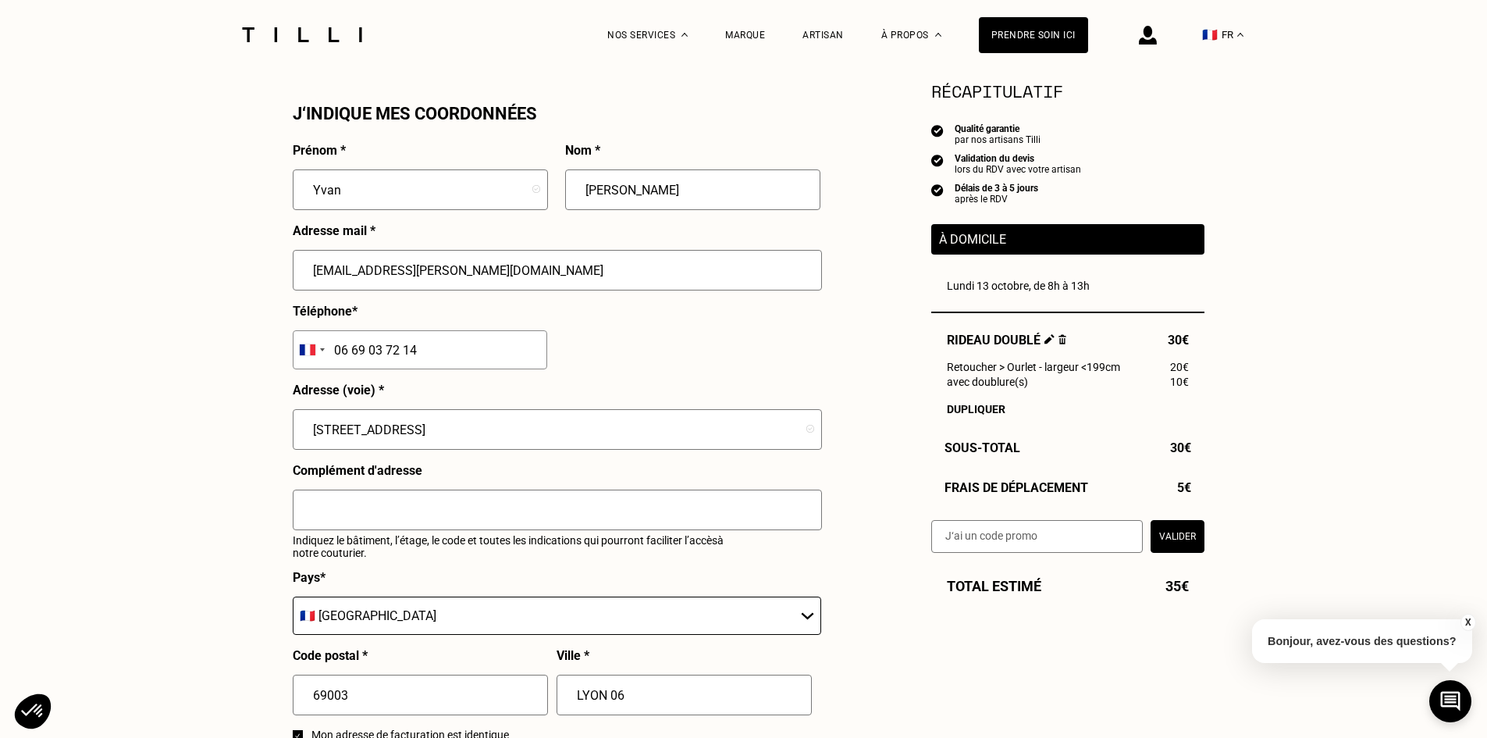
scroll to position [1669, 0]
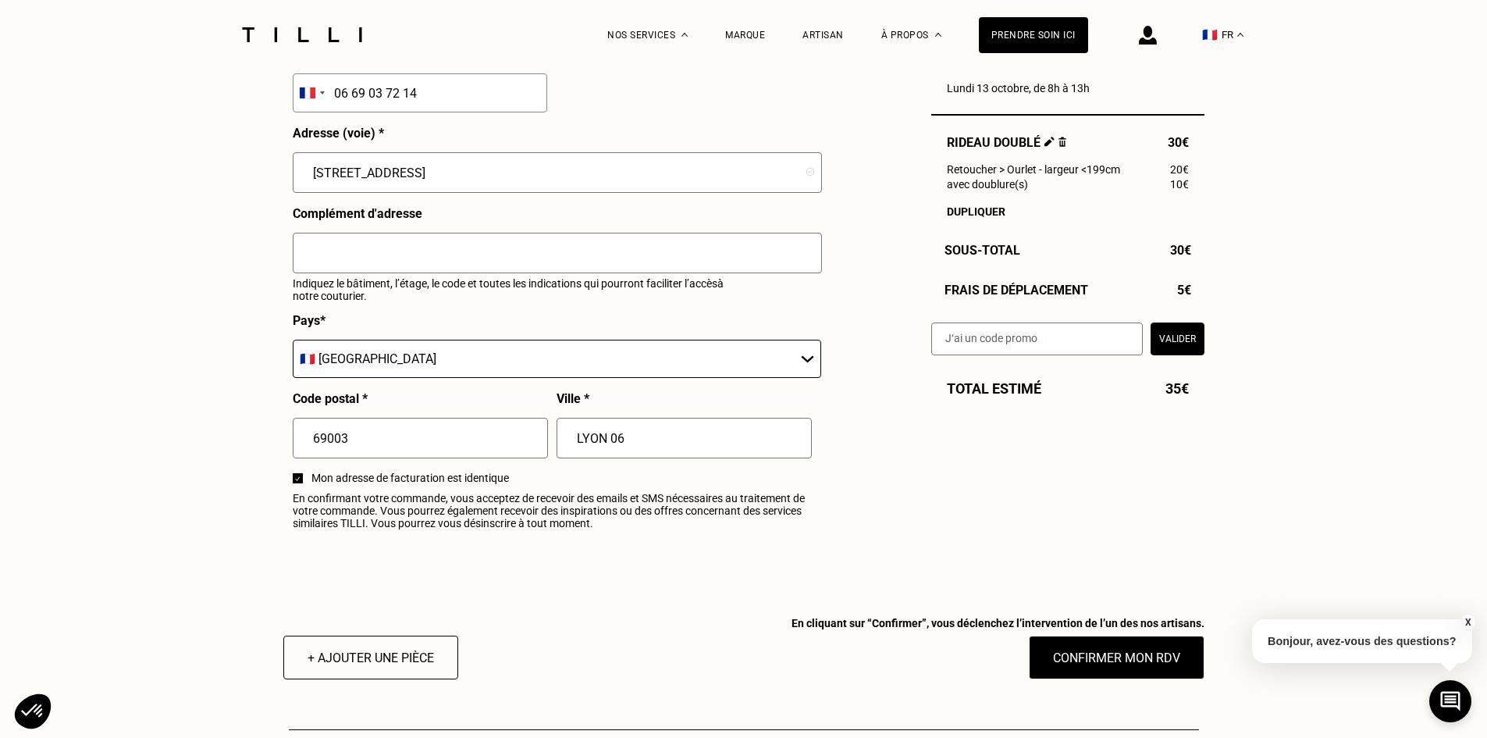
click at [364, 261] on input "text" at bounding box center [557, 253] width 529 height 41
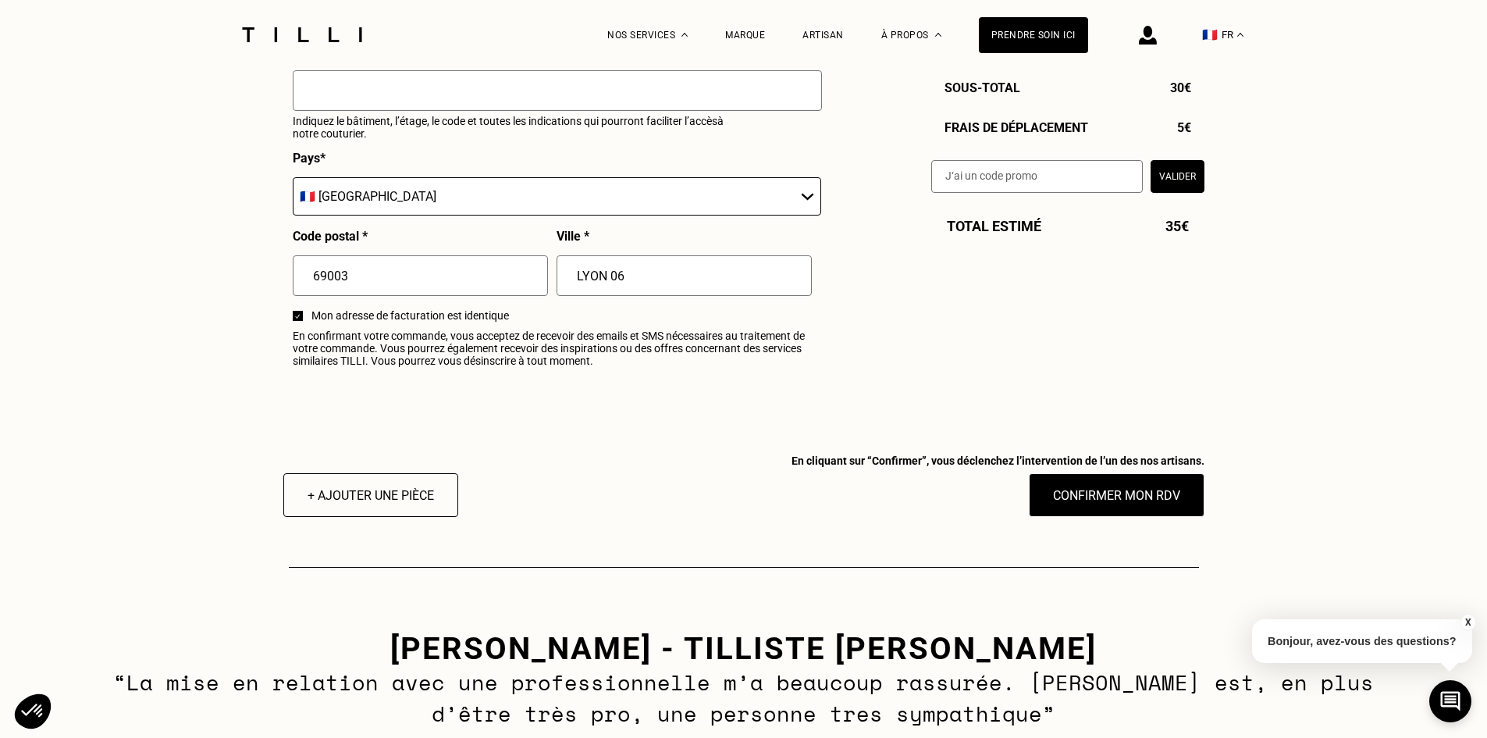
scroll to position [1825, 0]
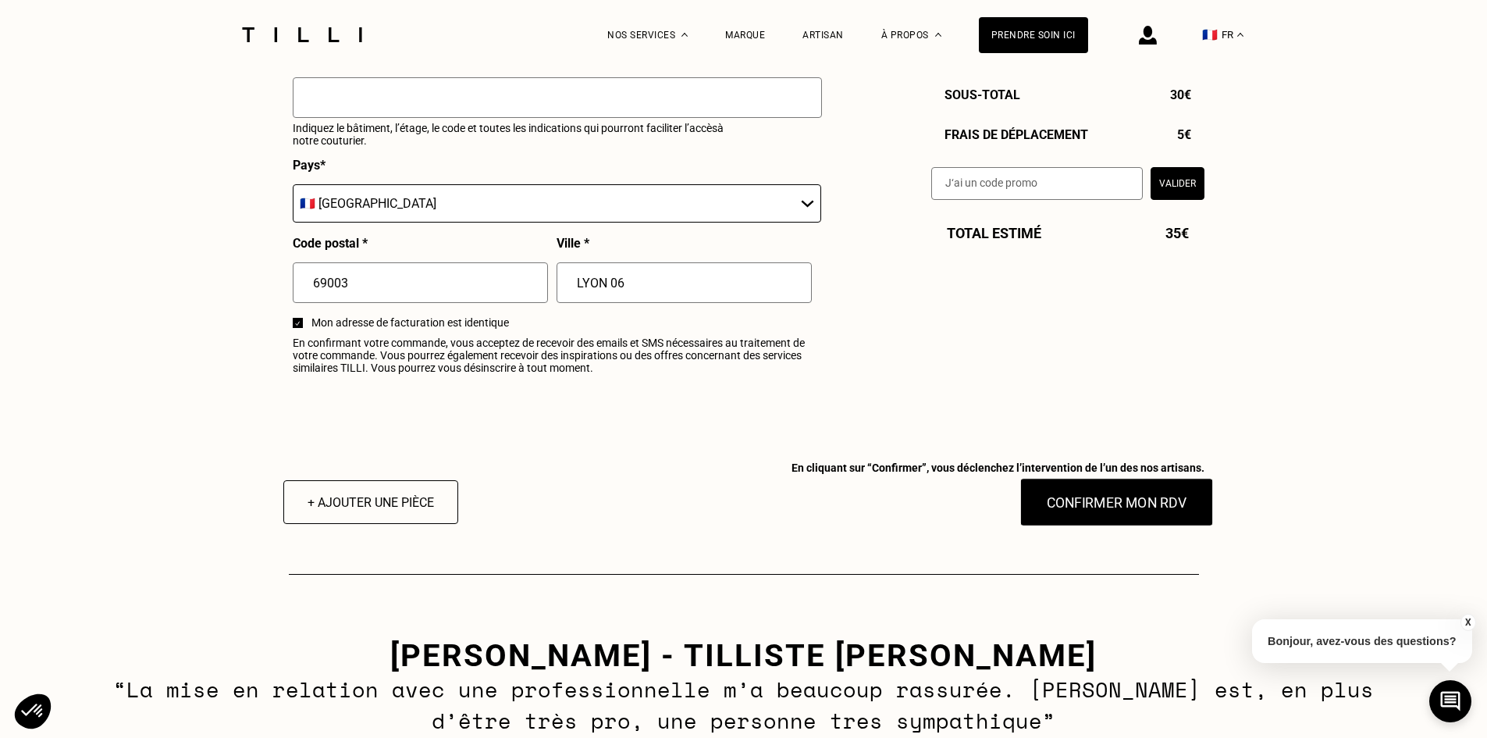
click at [1107, 521] on button "Confirmer mon RDV" at bounding box center [1117, 502] width 194 height 48
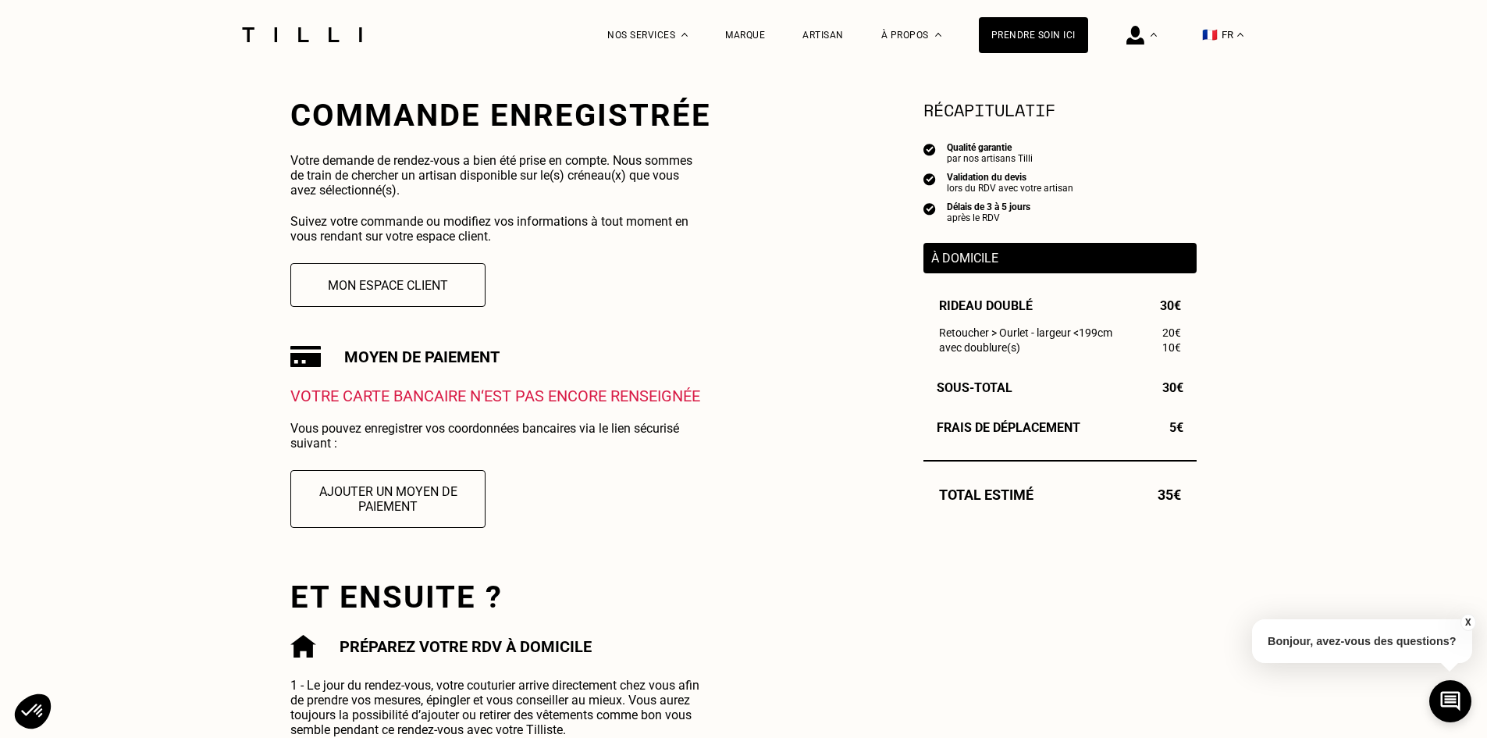
scroll to position [272, 0]
